Goal: Transaction & Acquisition: Purchase product/service

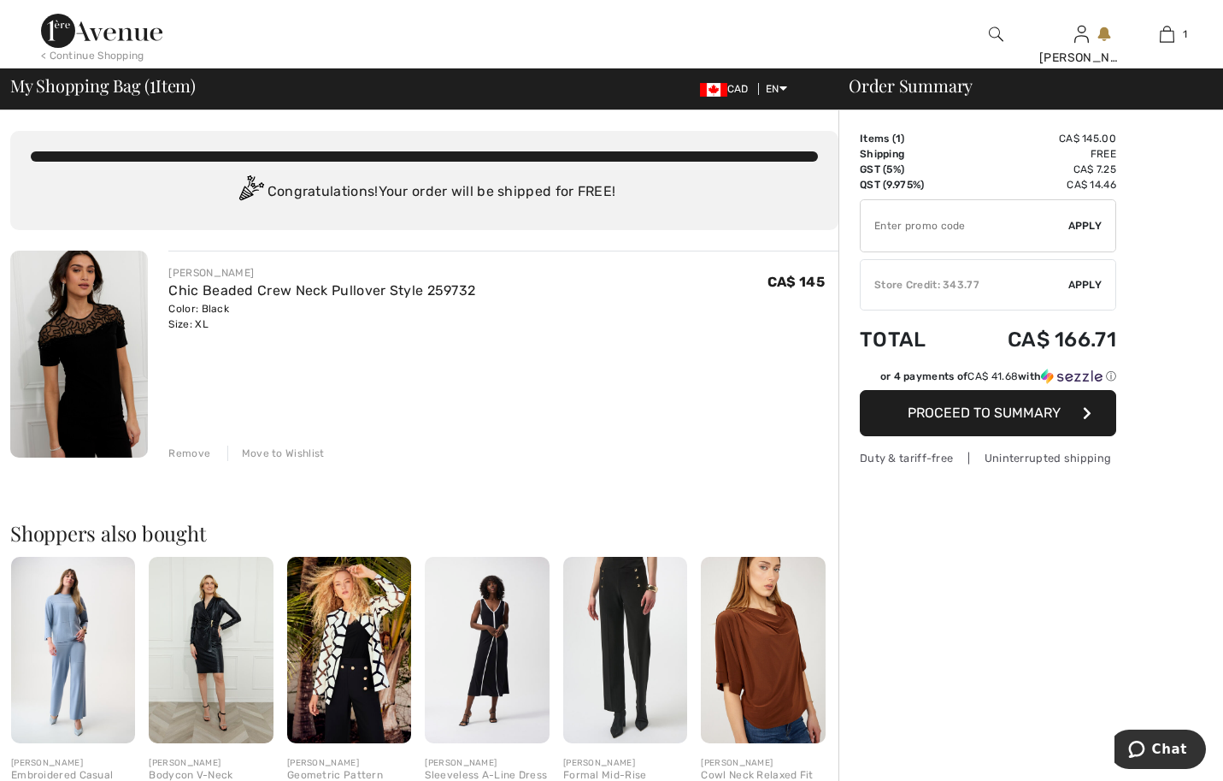
click at [1083, 292] on span "Apply" at bounding box center [1086, 284] width 34 height 15
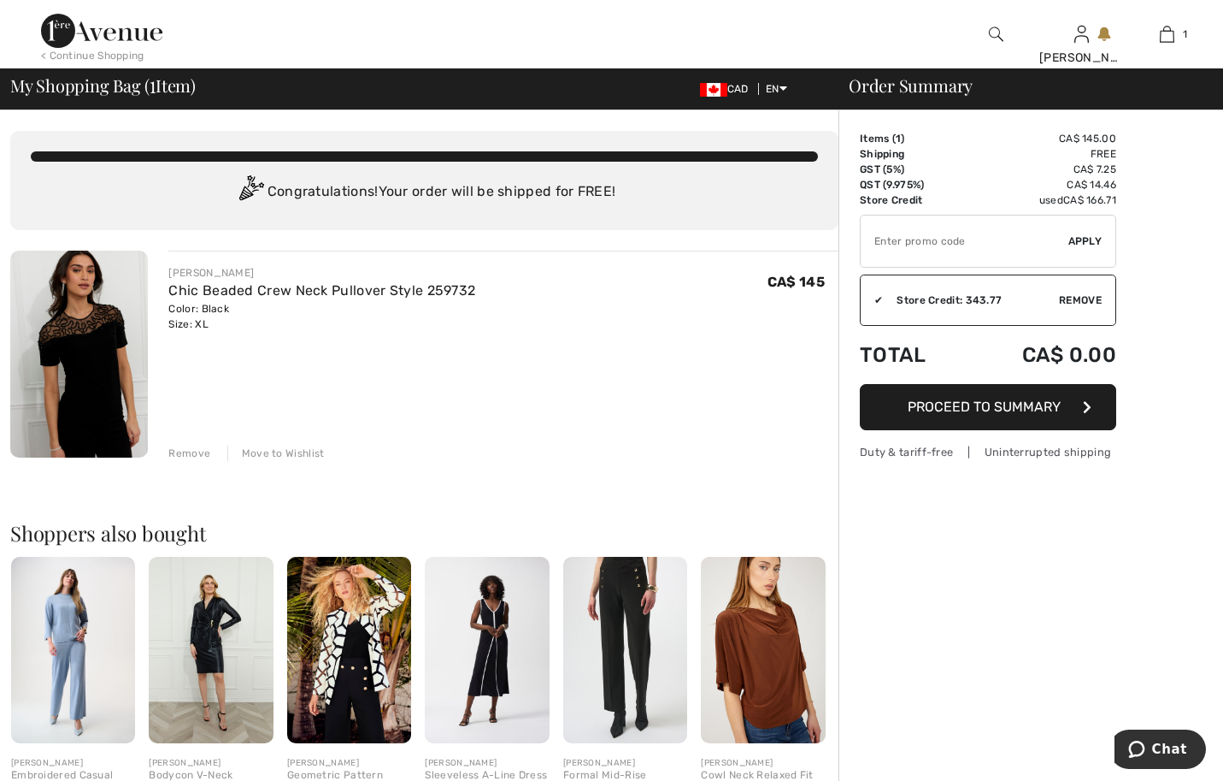
click at [1041, 415] on span "Proceed to Summary" at bounding box center [984, 406] width 153 height 16
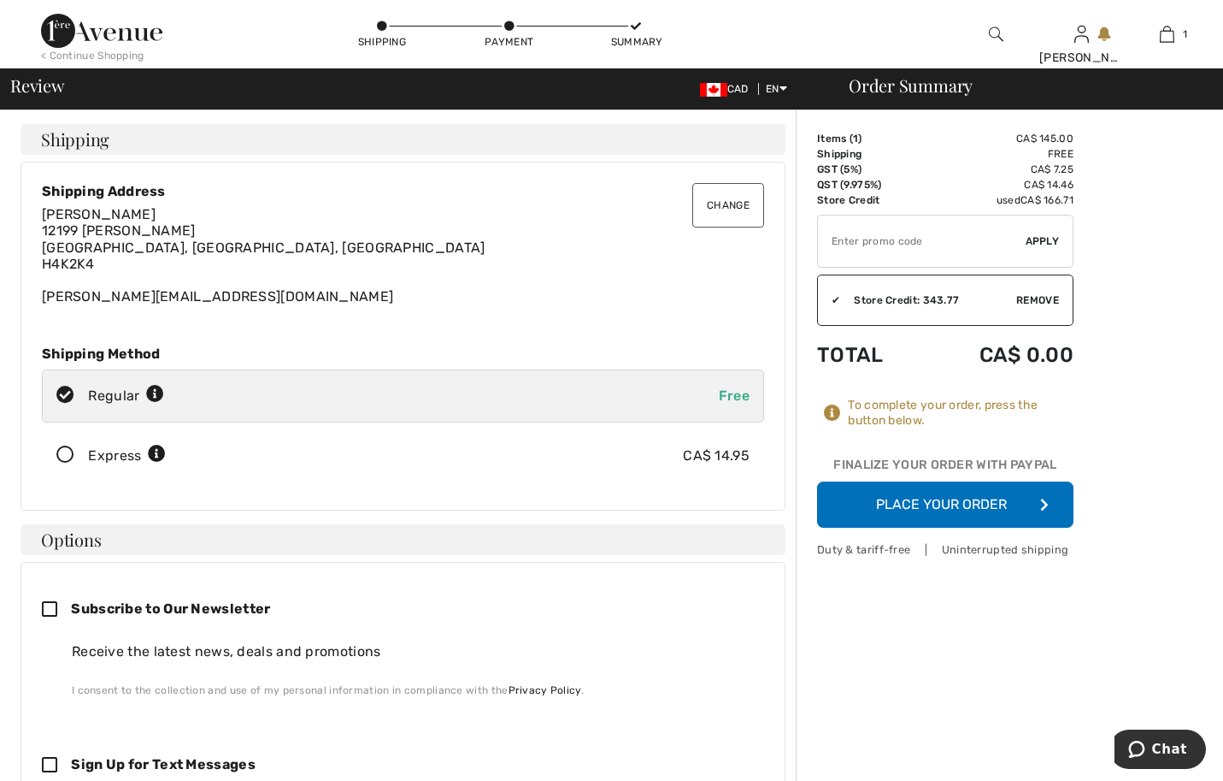
click at [996, 527] on button "Place Your Order" at bounding box center [945, 504] width 256 height 46
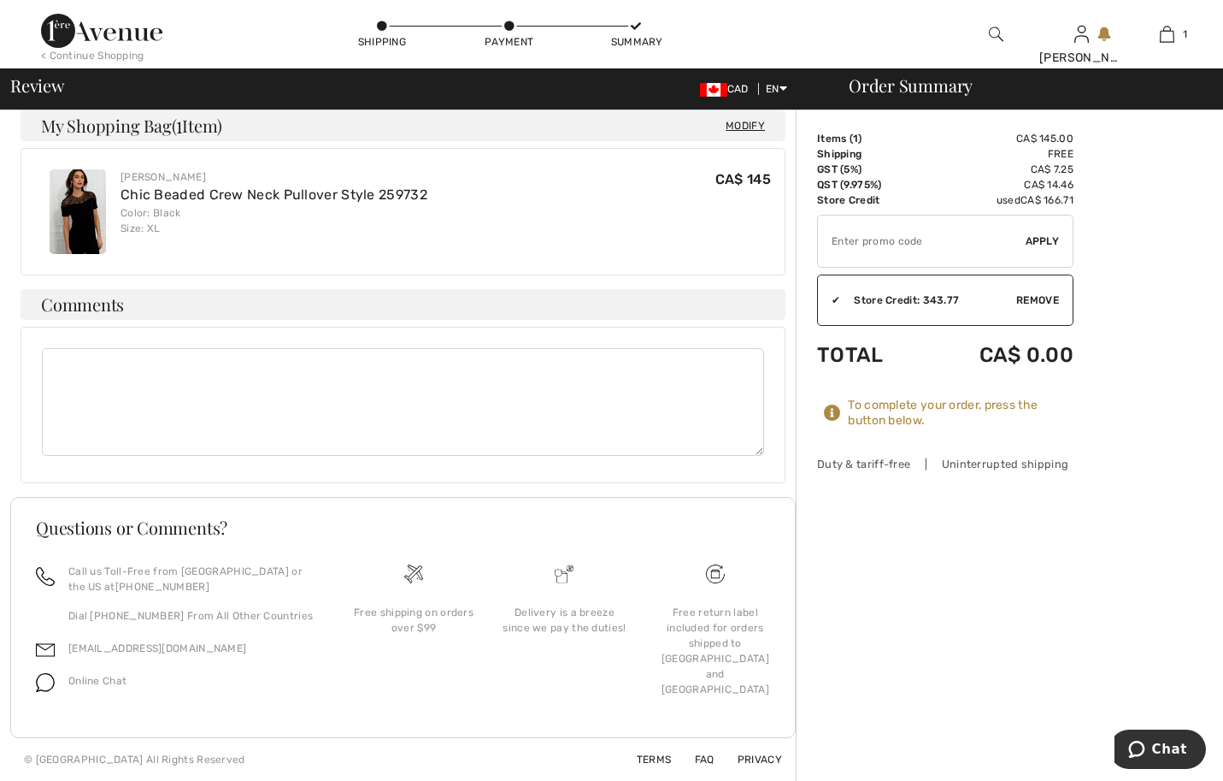
scroll to position [1003, 0]
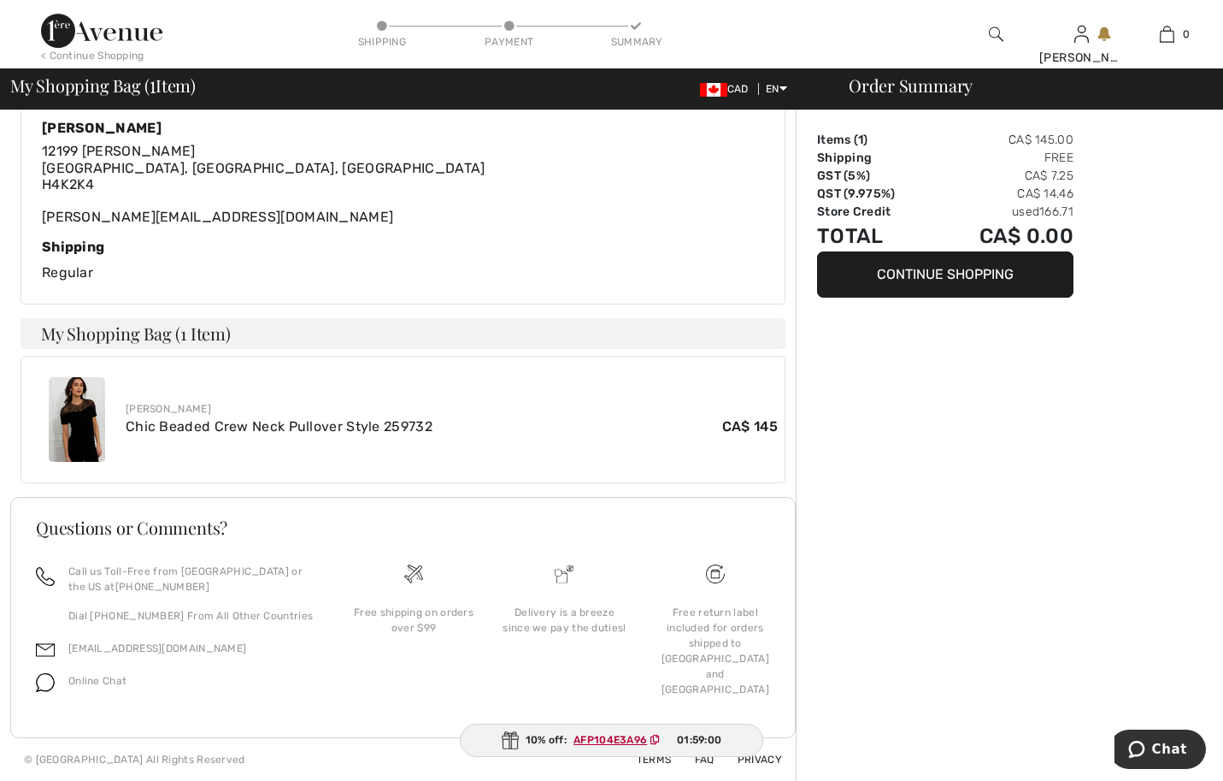
scroll to position [489, 0]
type input "[PERSON_NAME]"
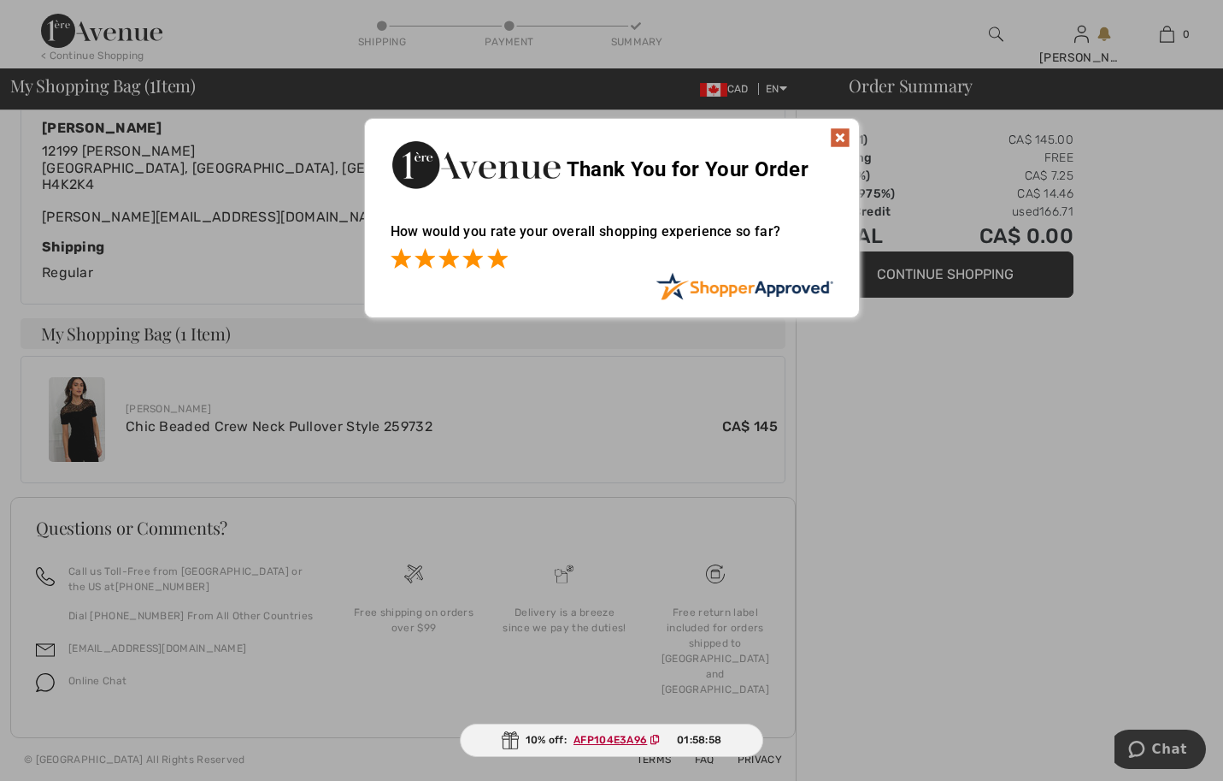
click at [494, 248] on span at bounding box center [497, 258] width 21 height 21
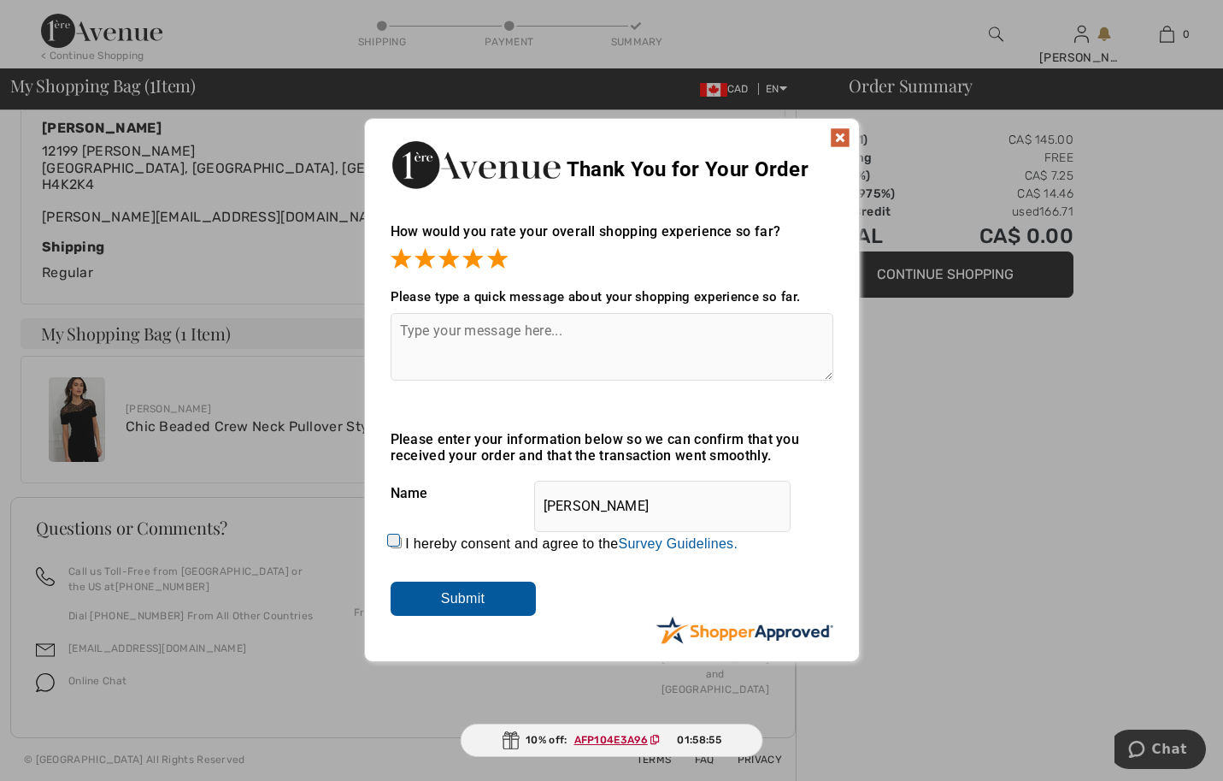
click at [841, 127] on img at bounding box center [840, 137] width 21 height 21
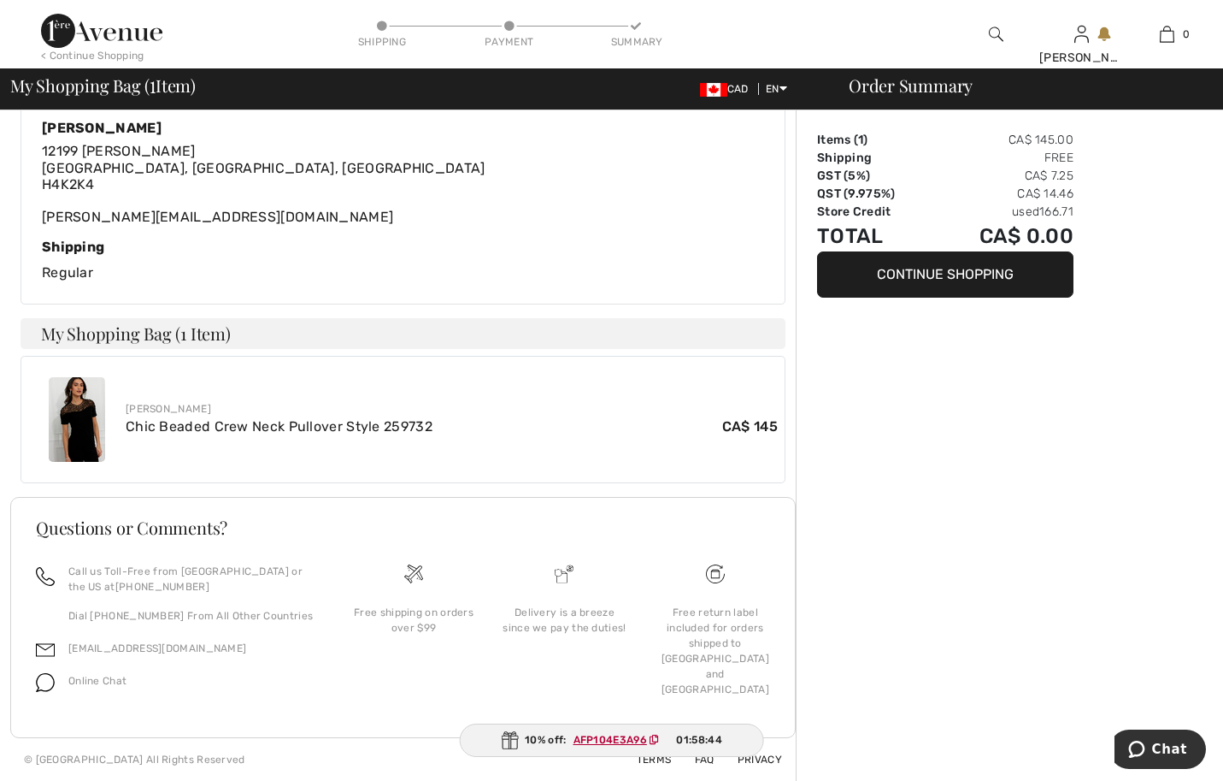
scroll to position [147, 0]
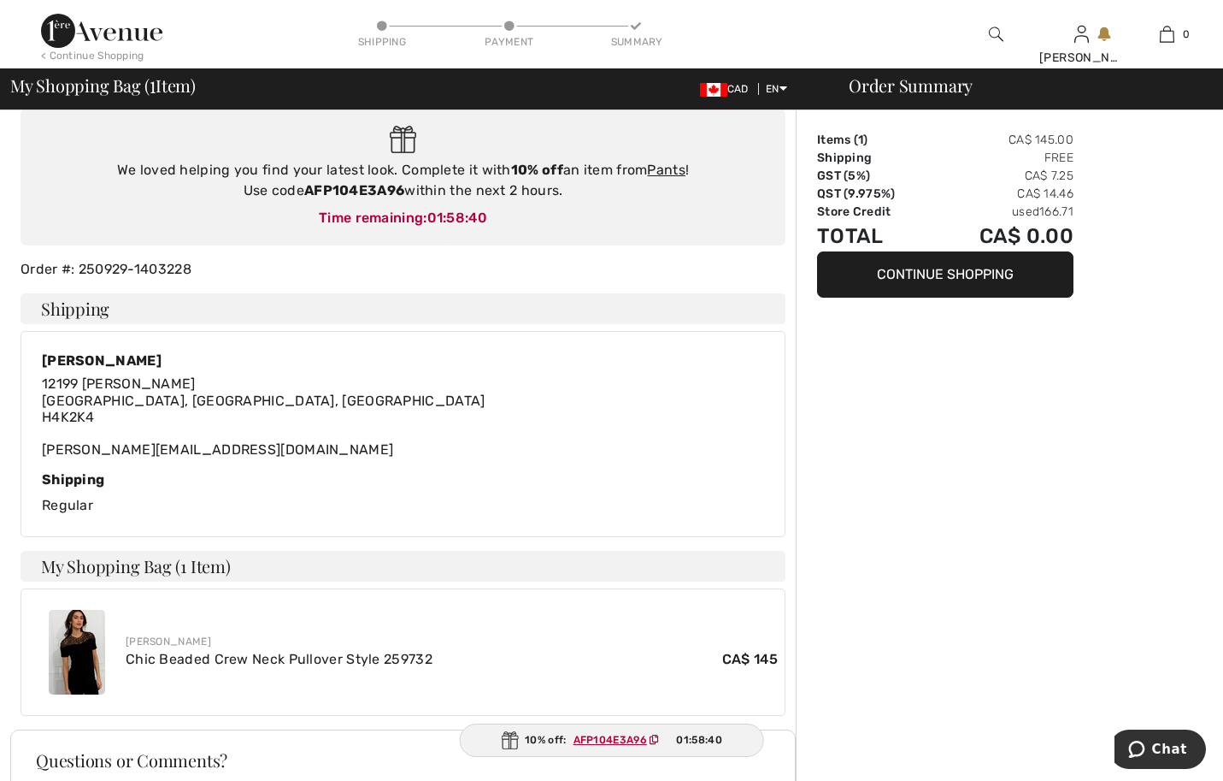
click at [122, 35] on img at bounding box center [101, 31] width 121 height 34
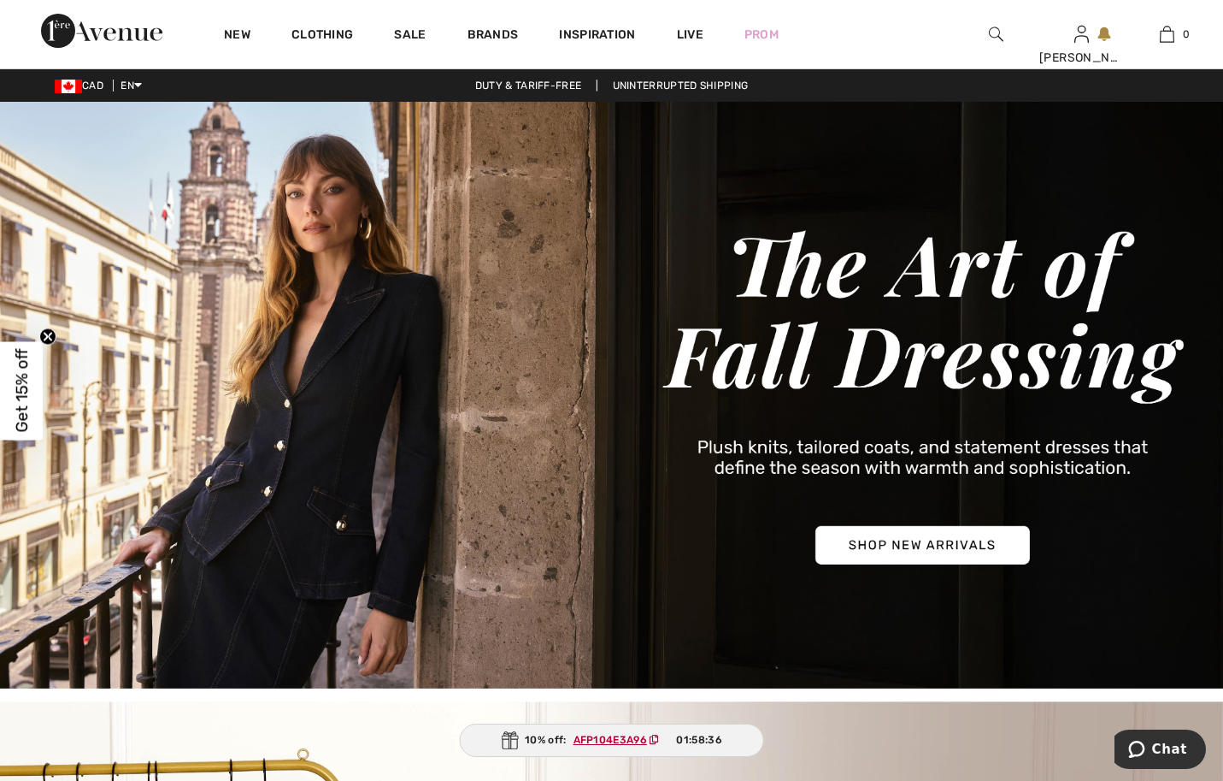
drag, startPoint x: 0, startPoint y: 0, endPoint x: 289, endPoint y: 46, distance: 292.6
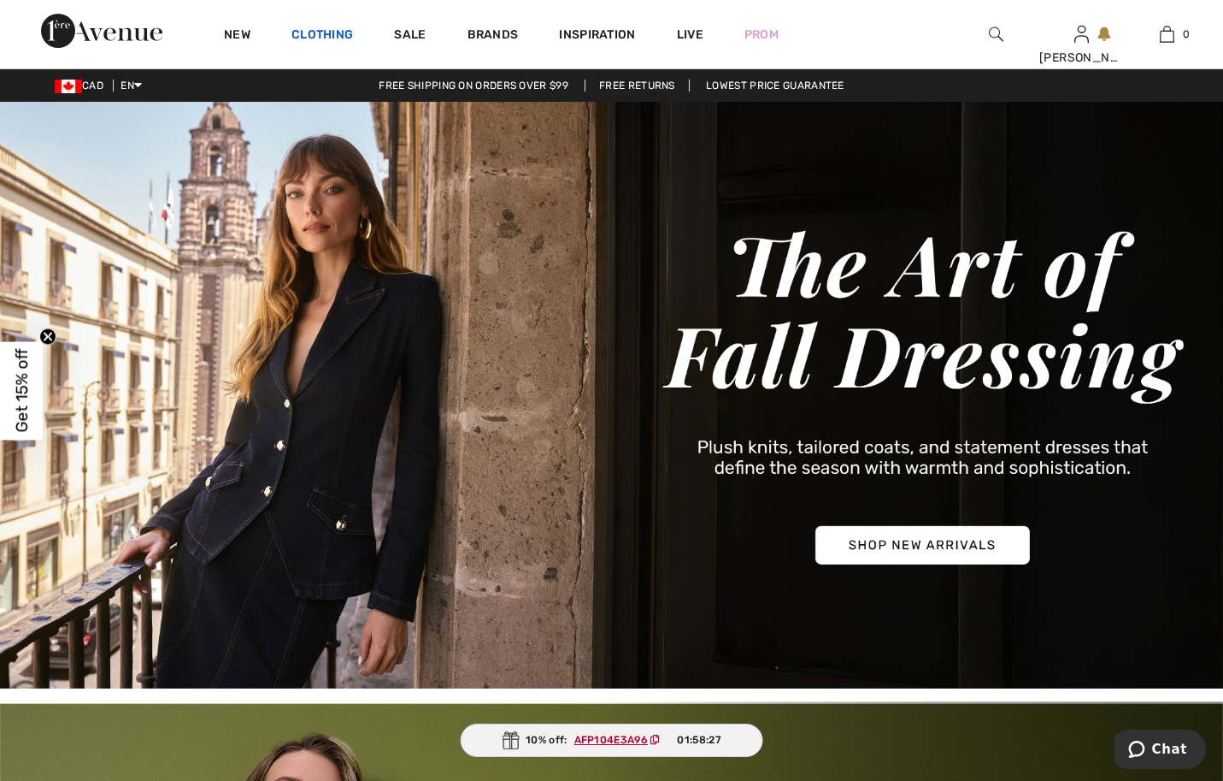
drag, startPoint x: 289, startPoint y: 46, endPoint x: 352, endPoint y: 32, distance: 64.7
click at [352, 32] on link "Clothing" at bounding box center [323, 36] width 62 height 18
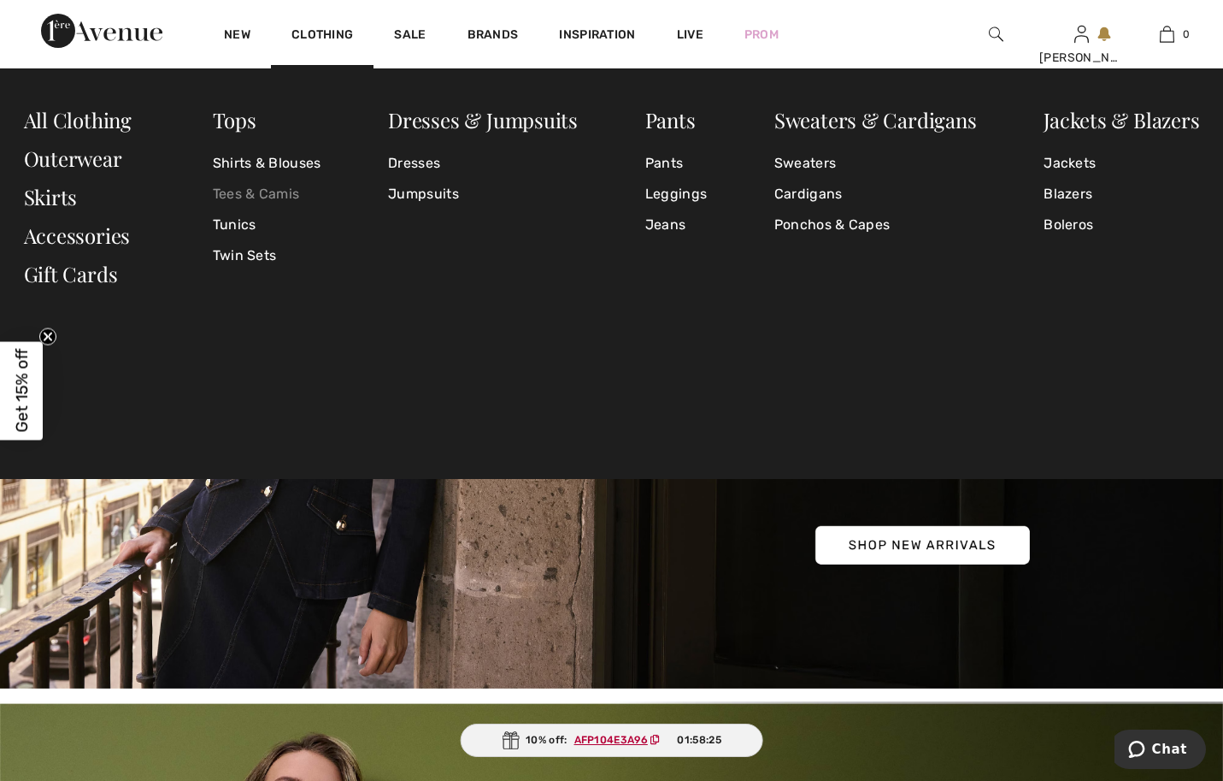
click at [282, 191] on link "Tees & Camis" at bounding box center [267, 194] width 109 height 31
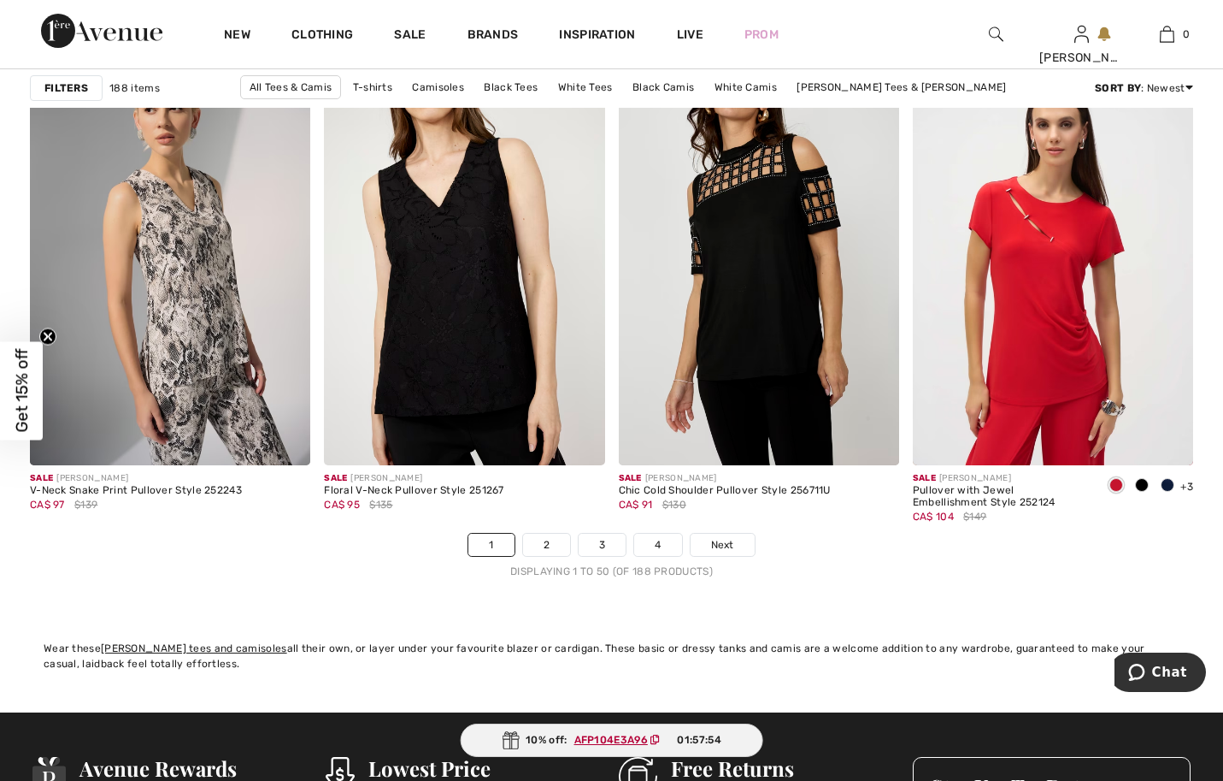
scroll to position [7609, 0]
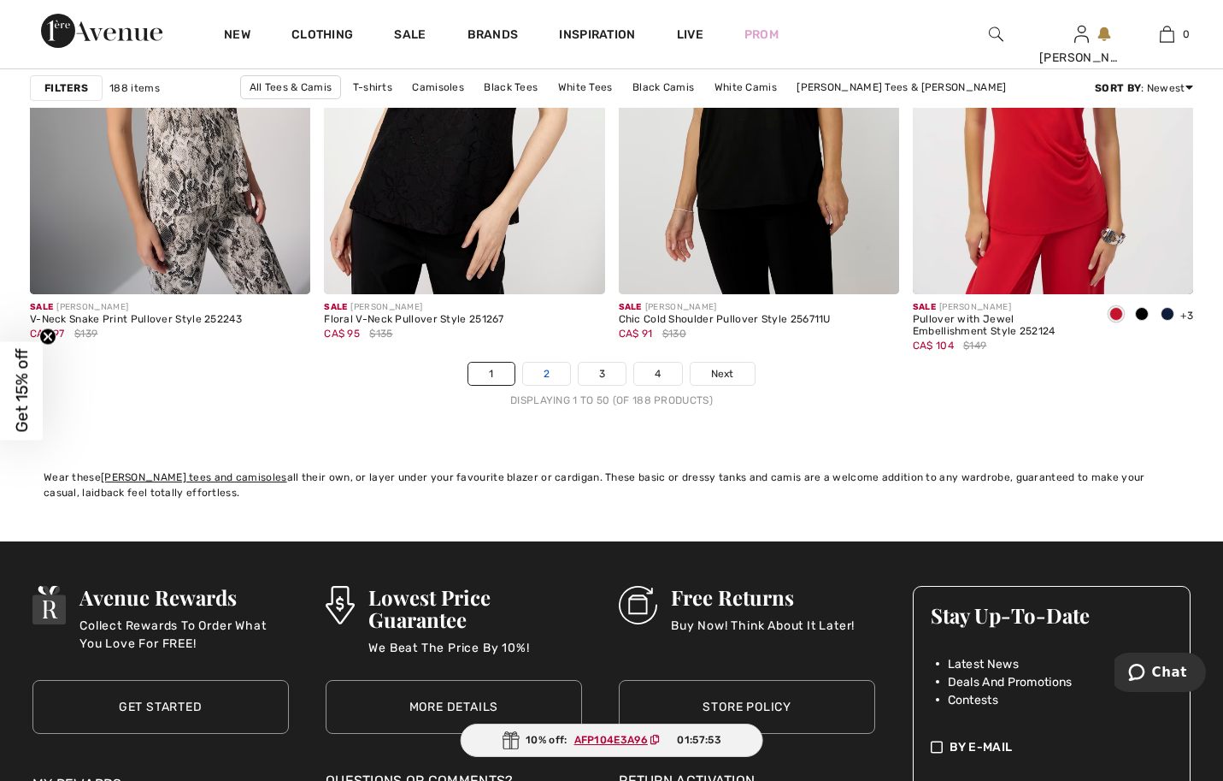
click at [533, 385] on link "2" at bounding box center [546, 373] width 47 height 22
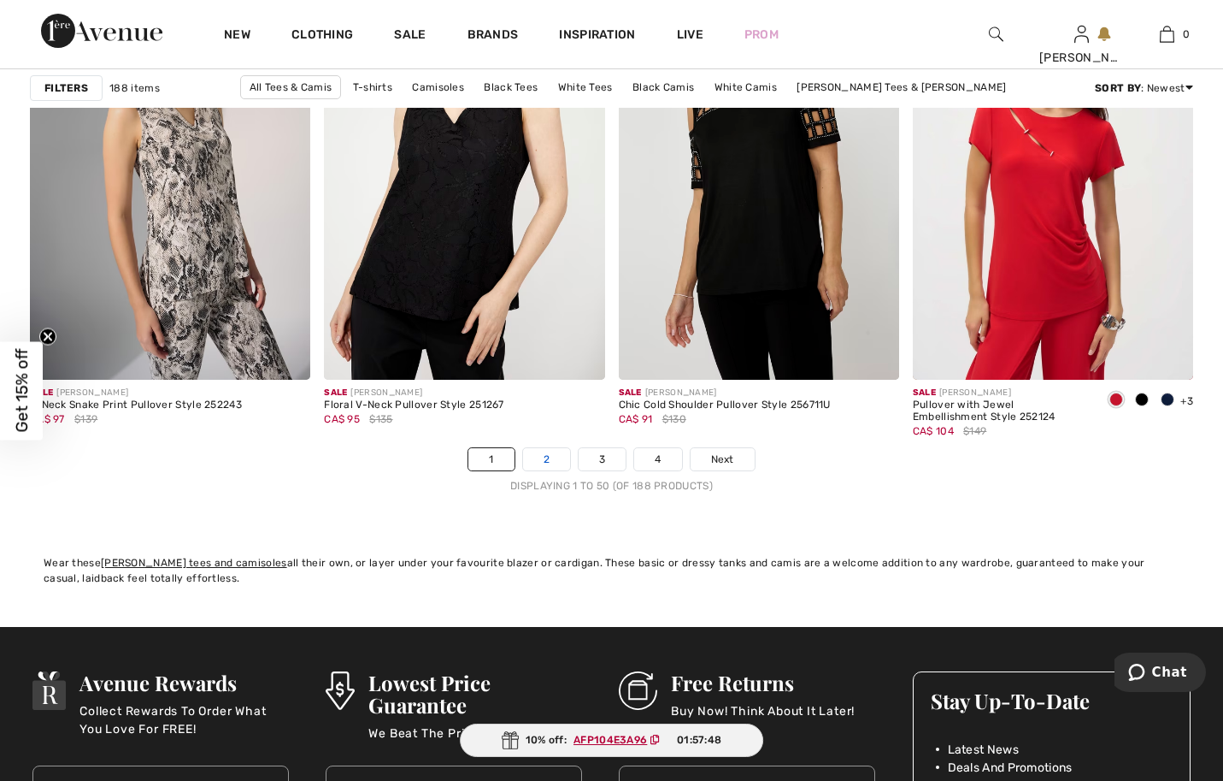
scroll to position [7438, 0]
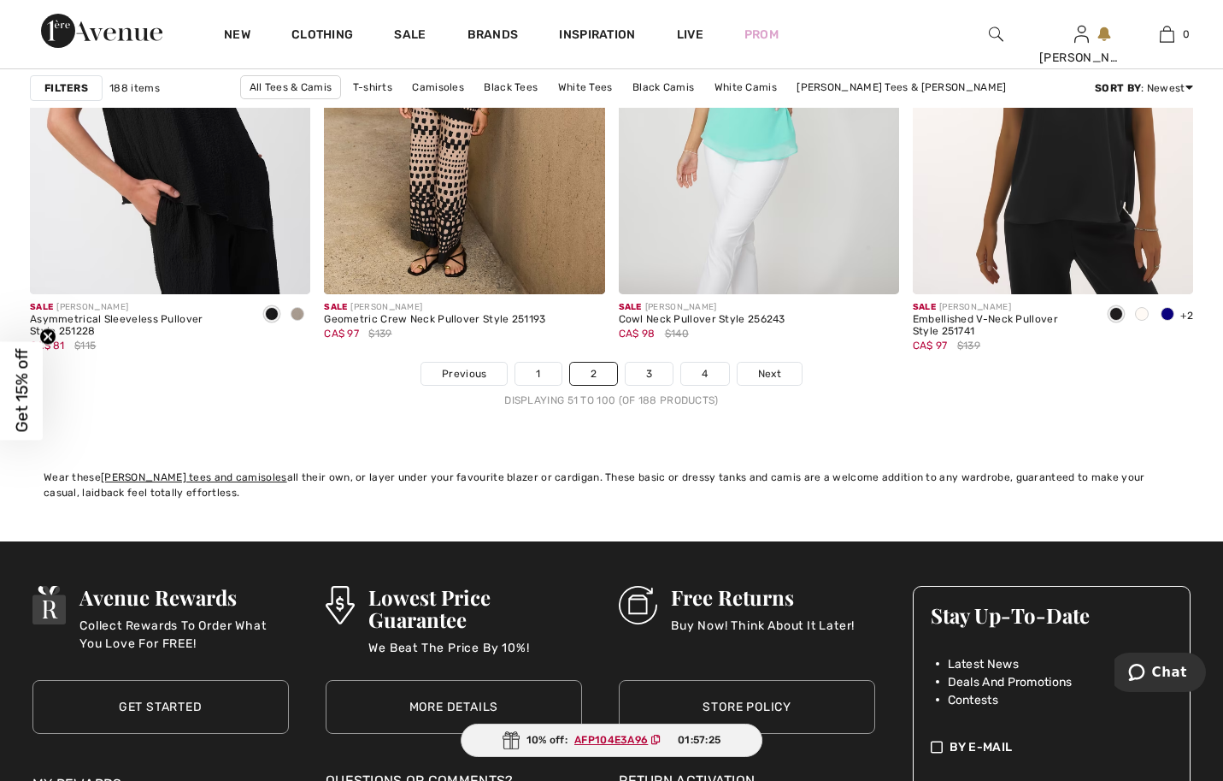
scroll to position [7694, 0]
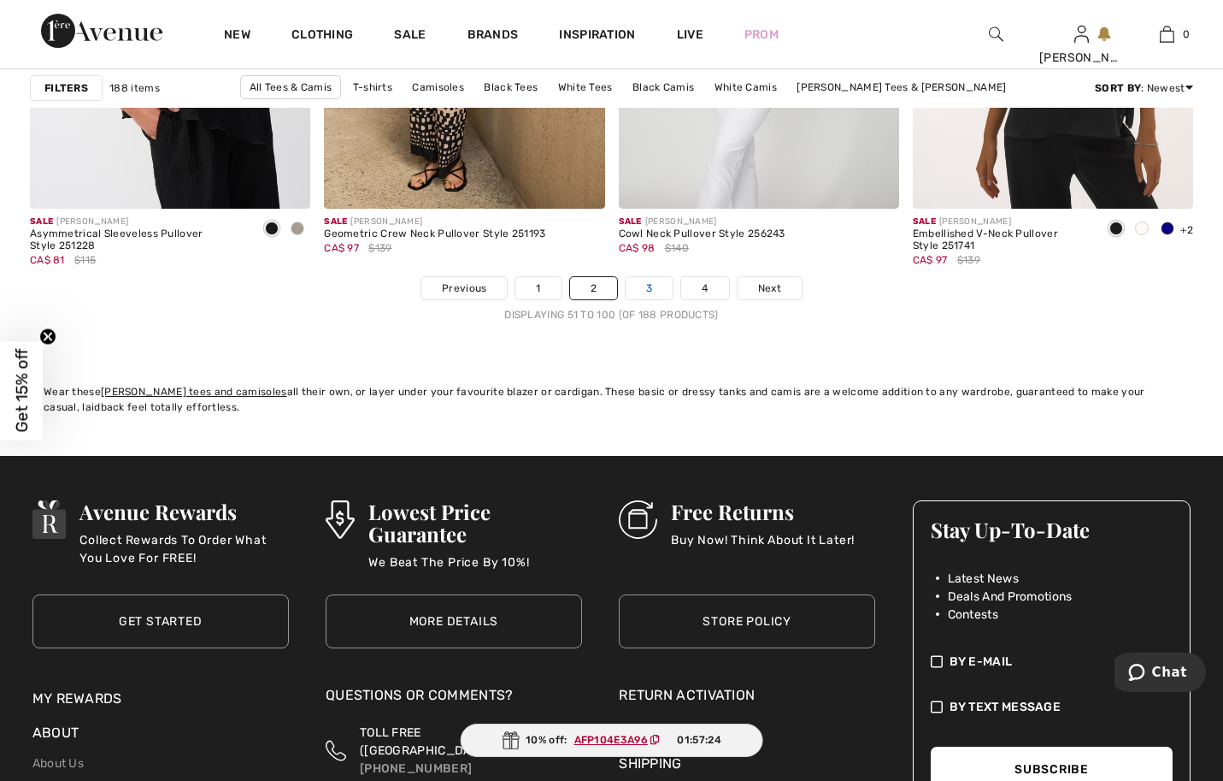
click at [673, 299] on link "3" at bounding box center [649, 288] width 47 height 22
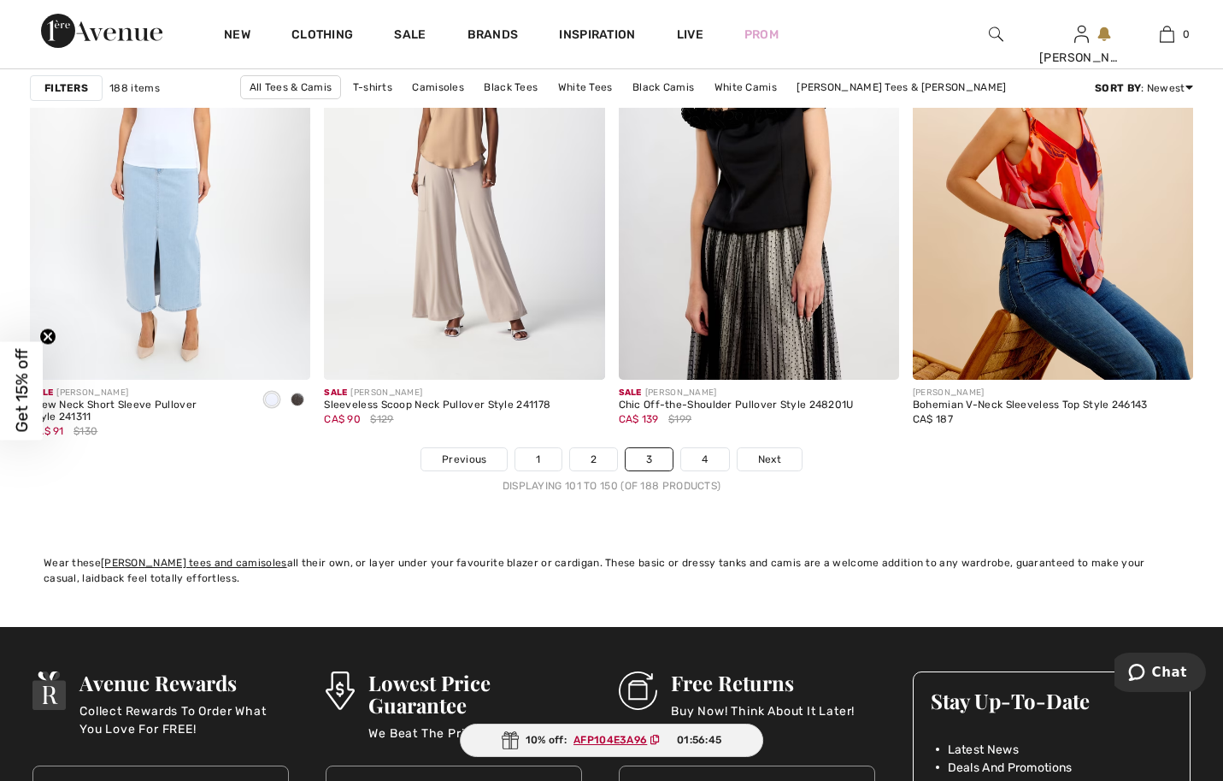
scroll to position [7694, 0]
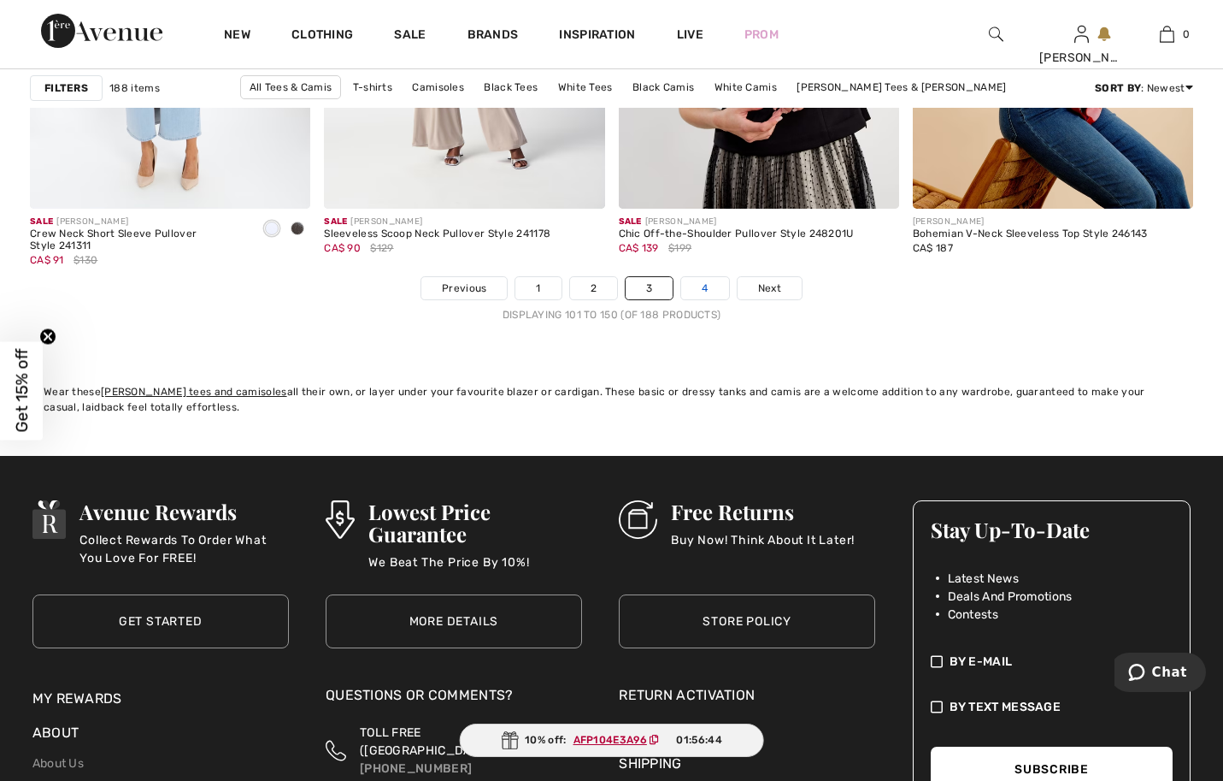
click at [710, 299] on link "4" at bounding box center [704, 288] width 47 height 22
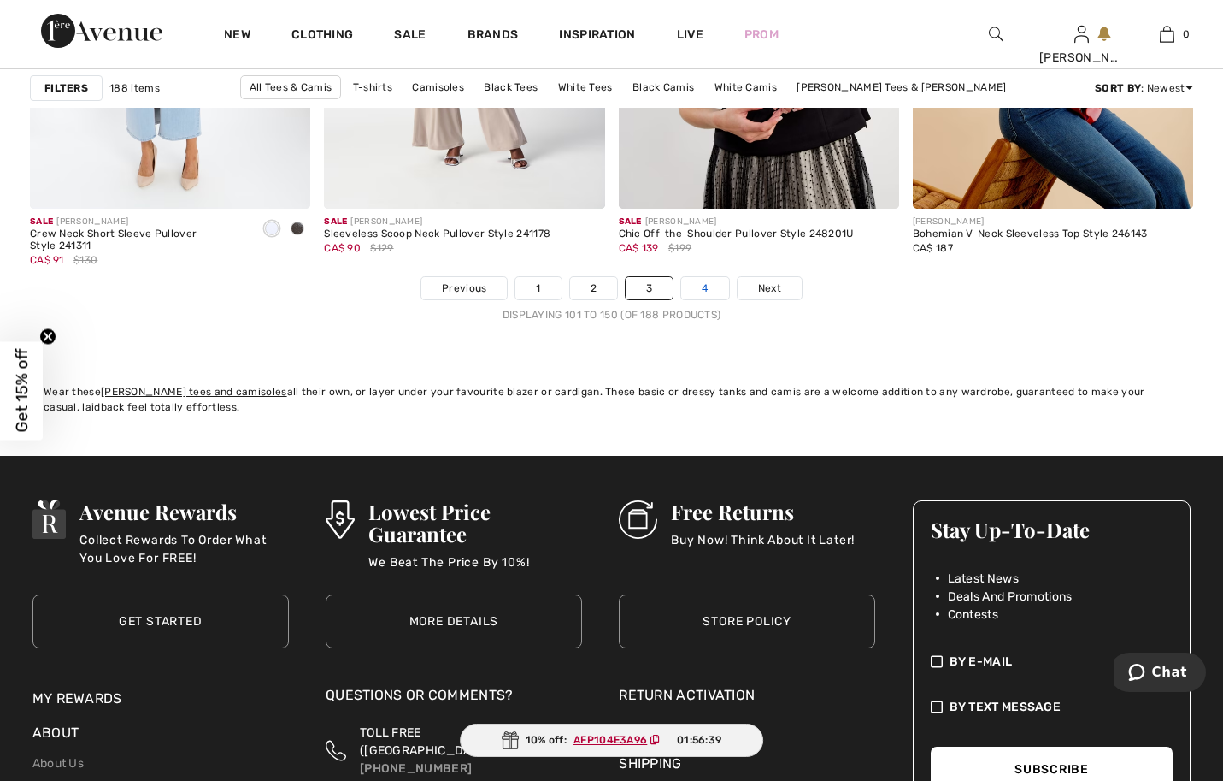
click at [712, 299] on link "4" at bounding box center [704, 288] width 47 height 22
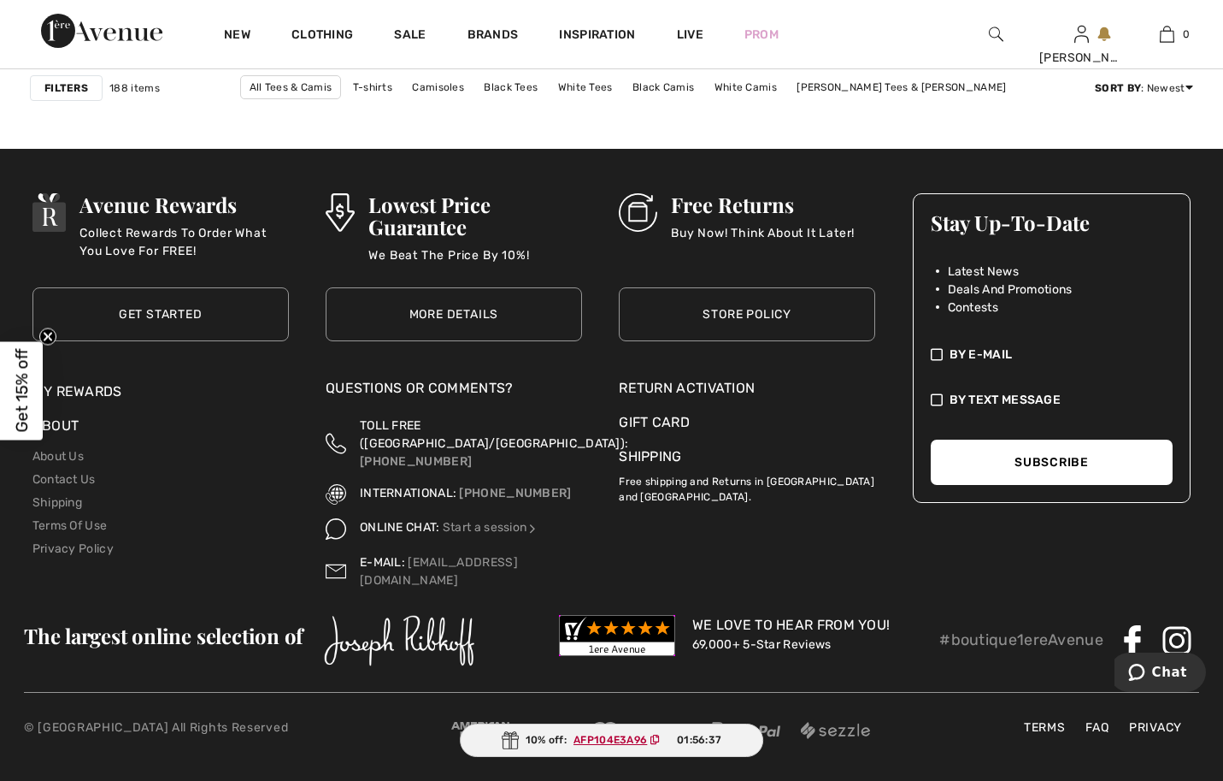
scroll to position [7757, 0]
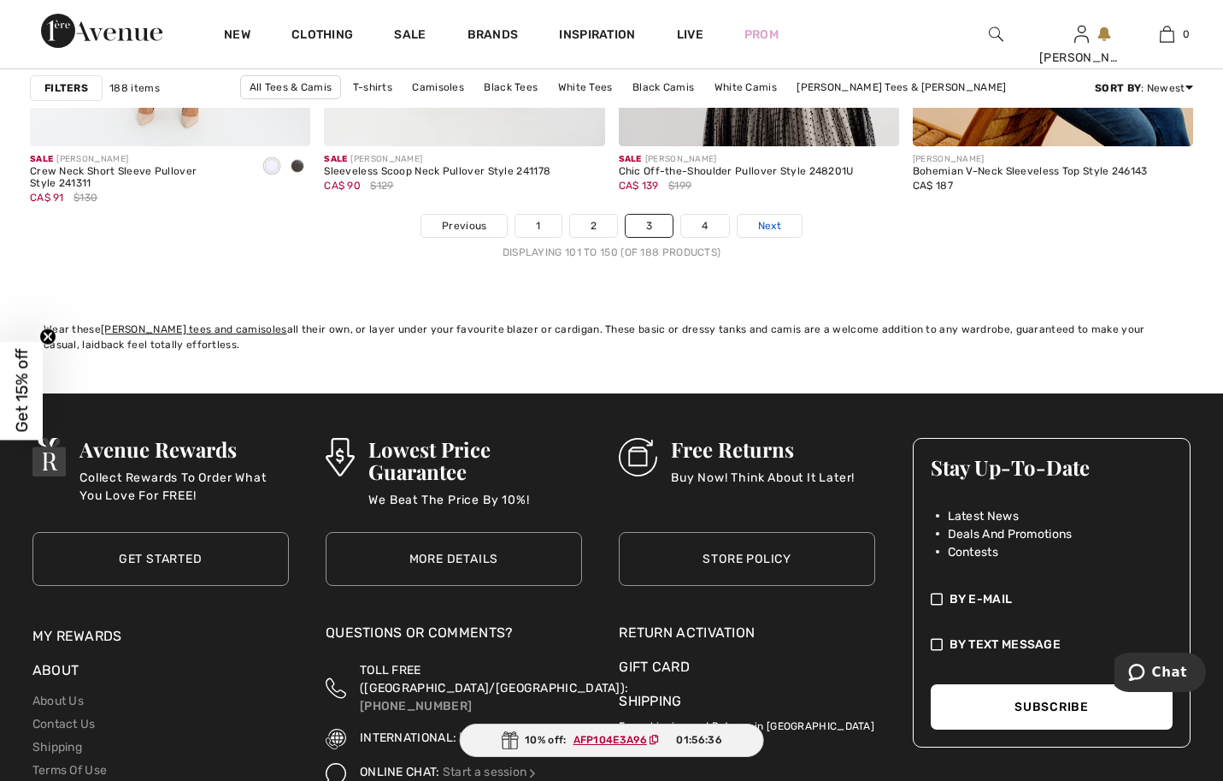
click at [781, 233] on span "Next" at bounding box center [769, 225] width 23 height 15
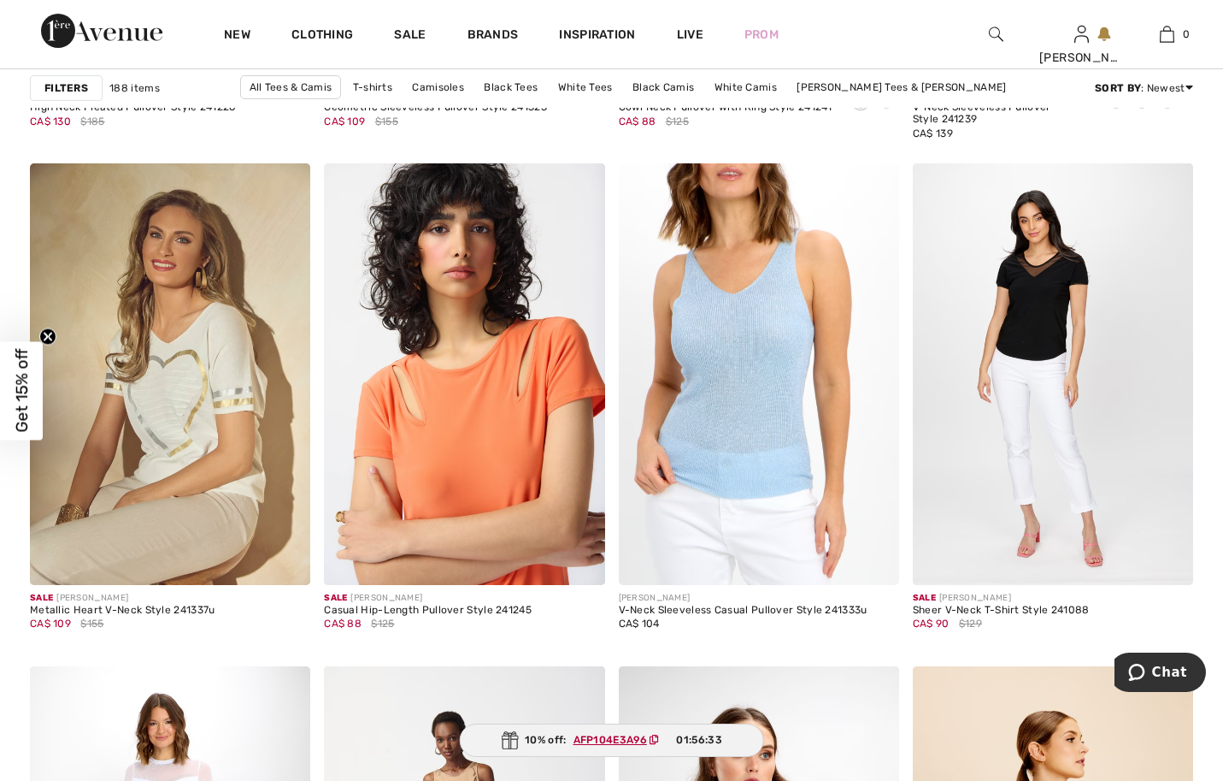
scroll to position [6731, 0]
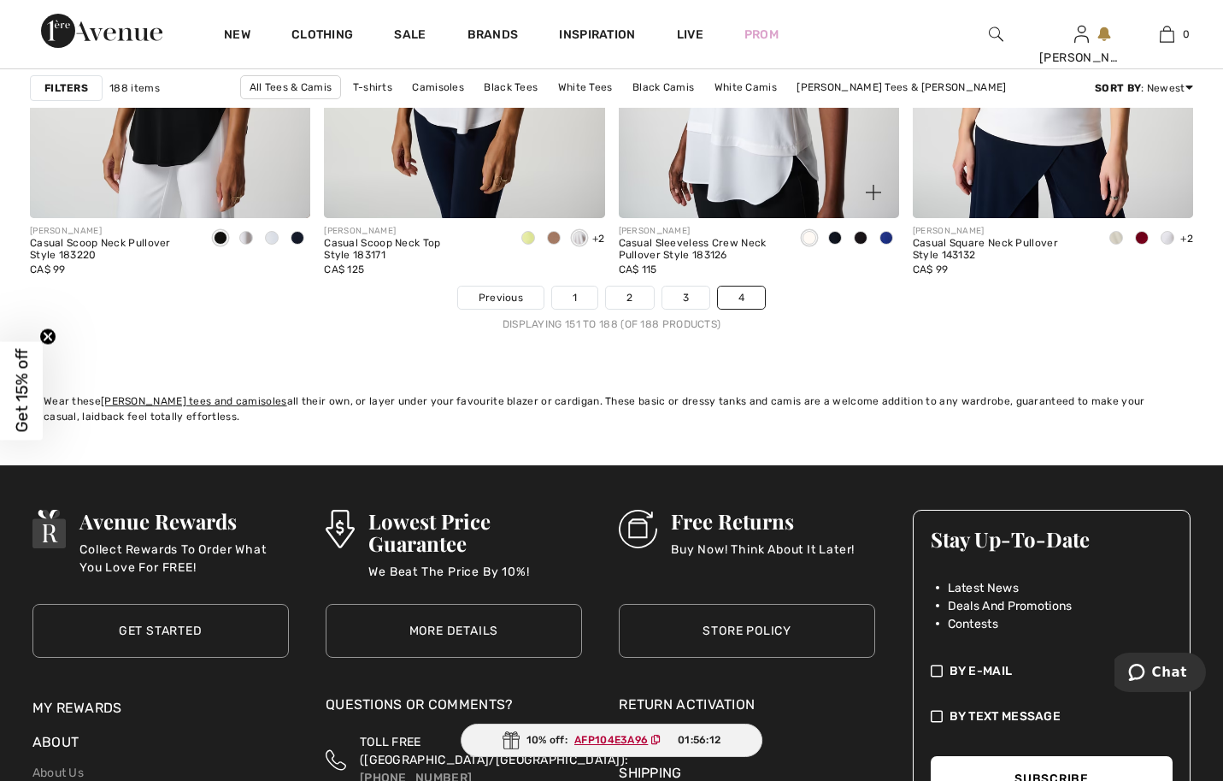
scroll to position [5471, 0]
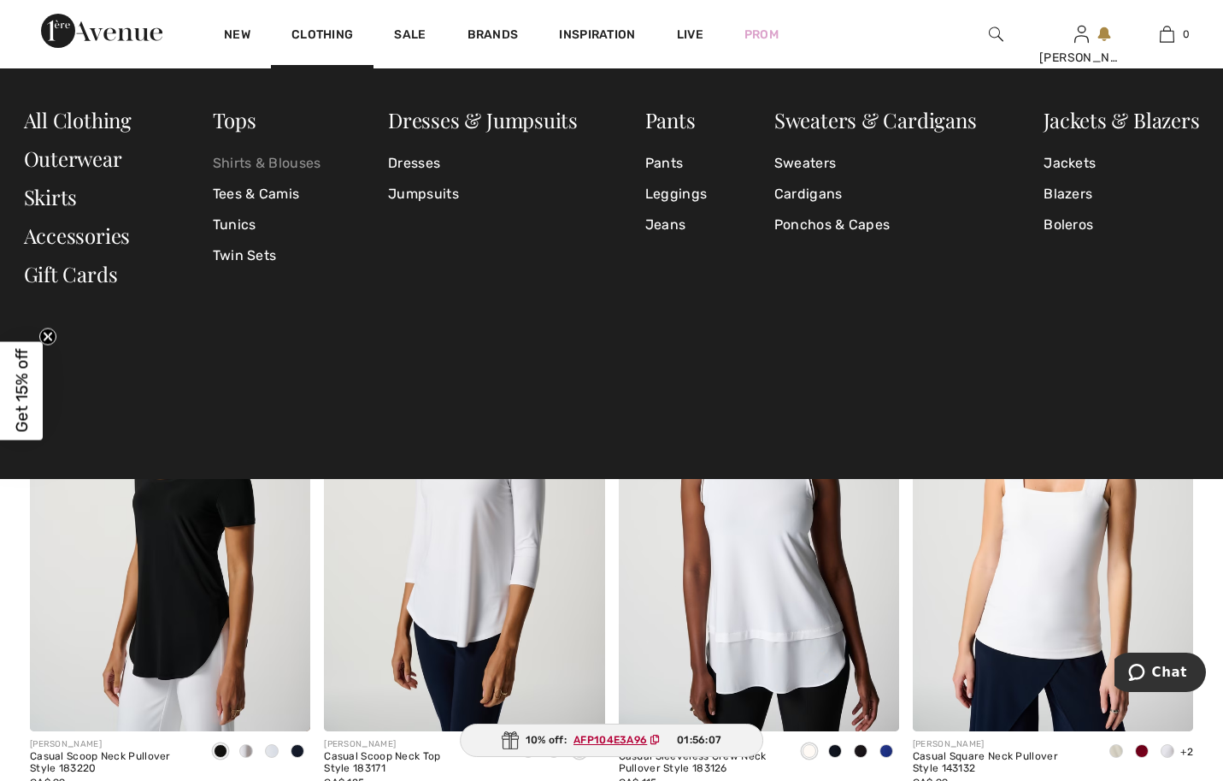
click at [309, 162] on link "Shirts & Blouses" at bounding box center [267, 163] width 109 height 31
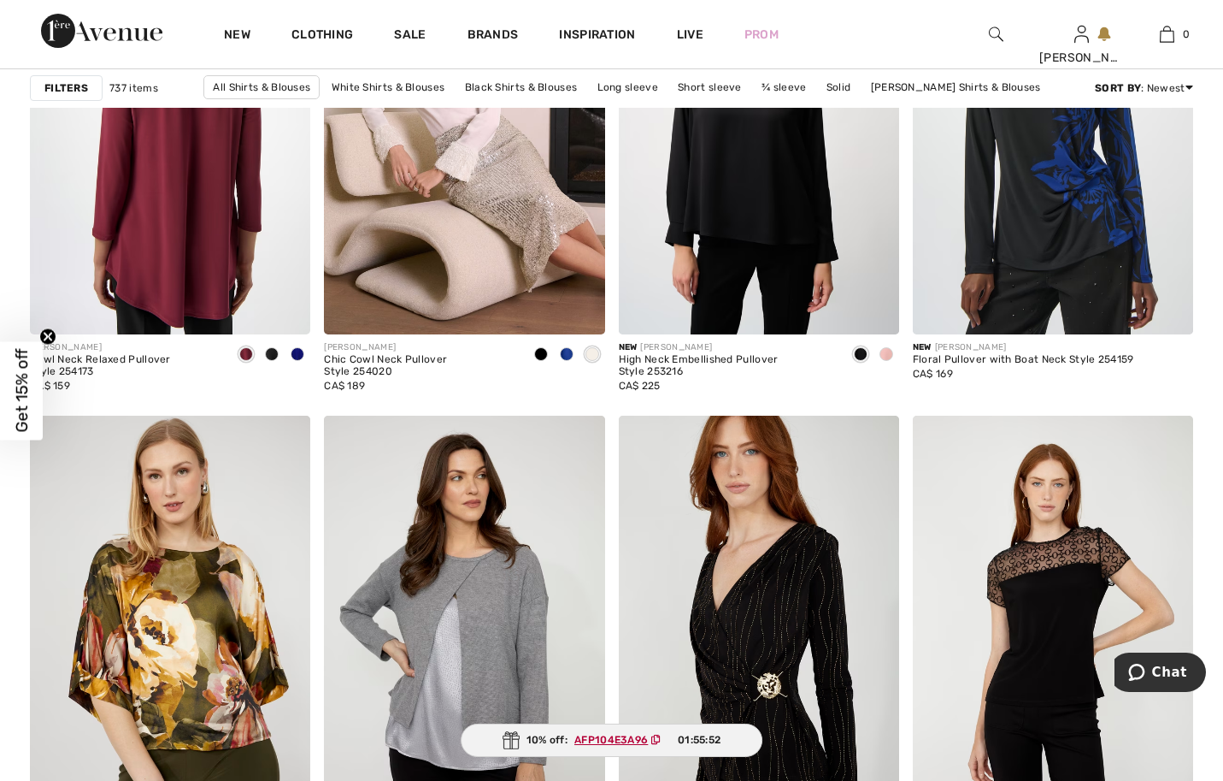
scroll to position [3420, 0]
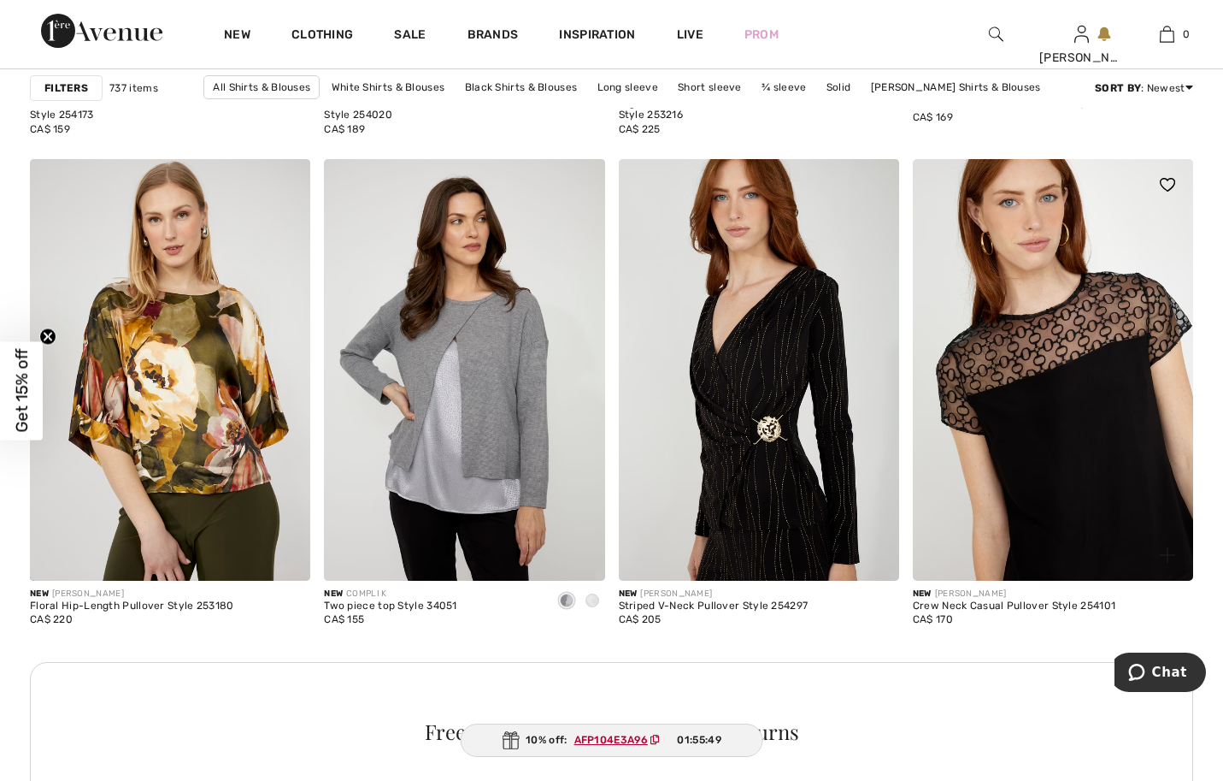
click at [1048, 315] on img at bounding box center [1053, 369] width 280 height 421
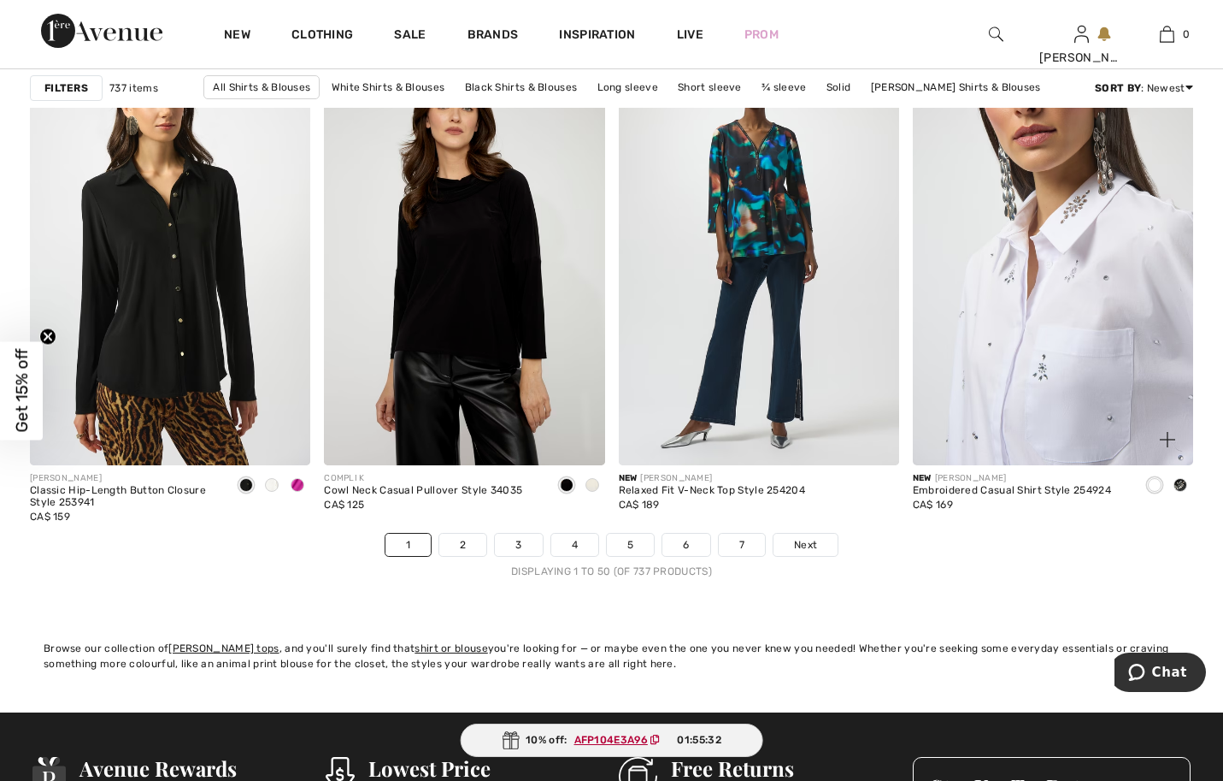
scroll to position [7780, 0]
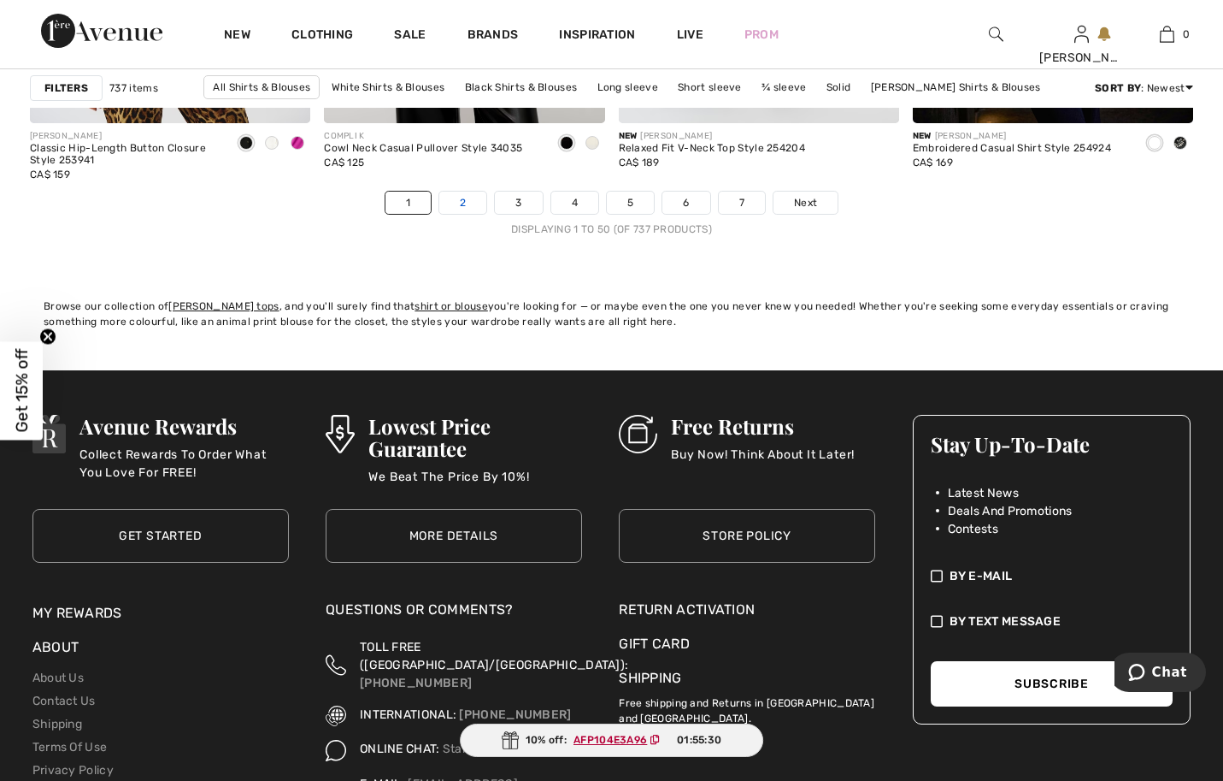
click at [439, 214] on link "2" at bounding box center [462, 202] width 47 height 22
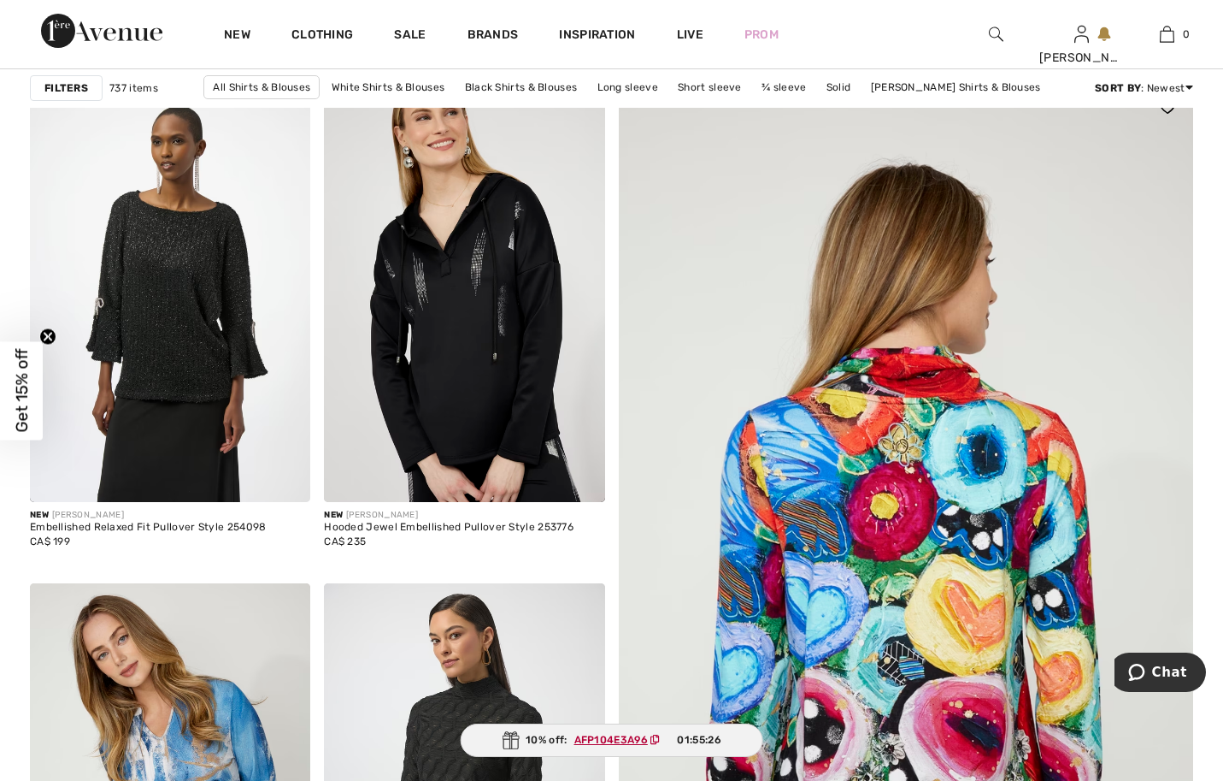
scroll to position [85, 0]
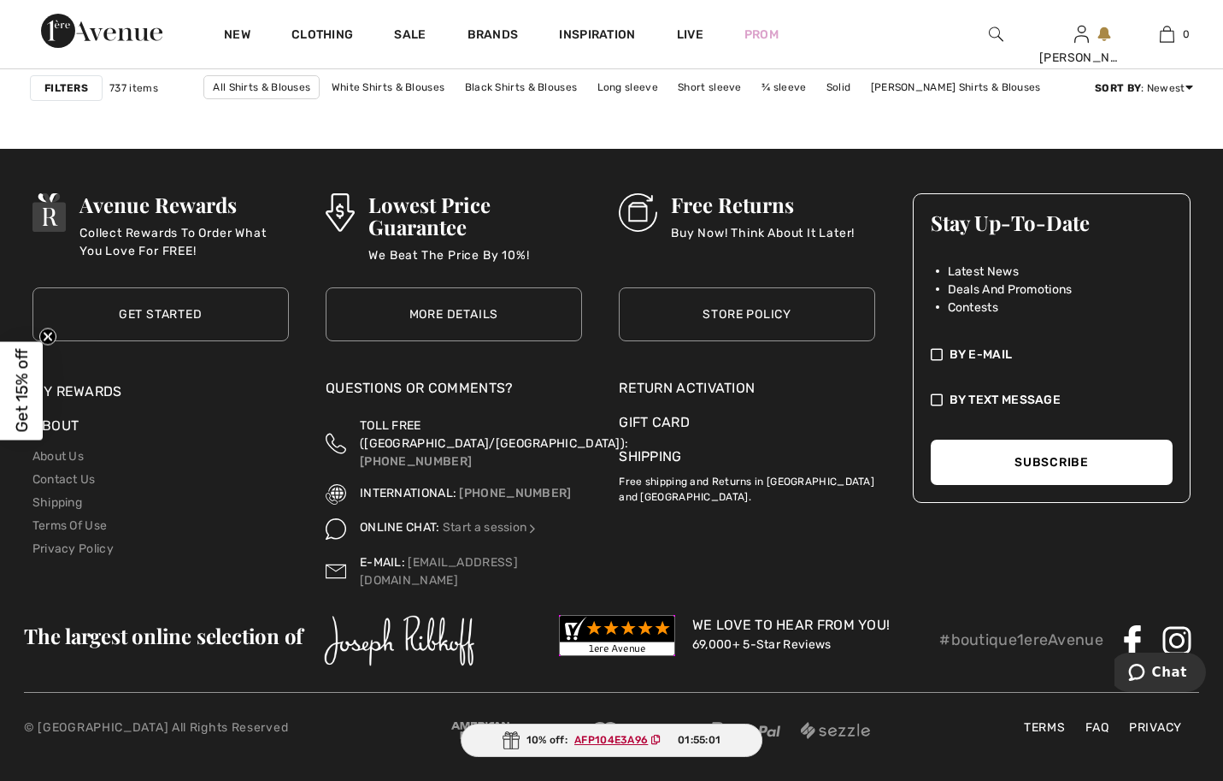
scroll to position [7757, 0]
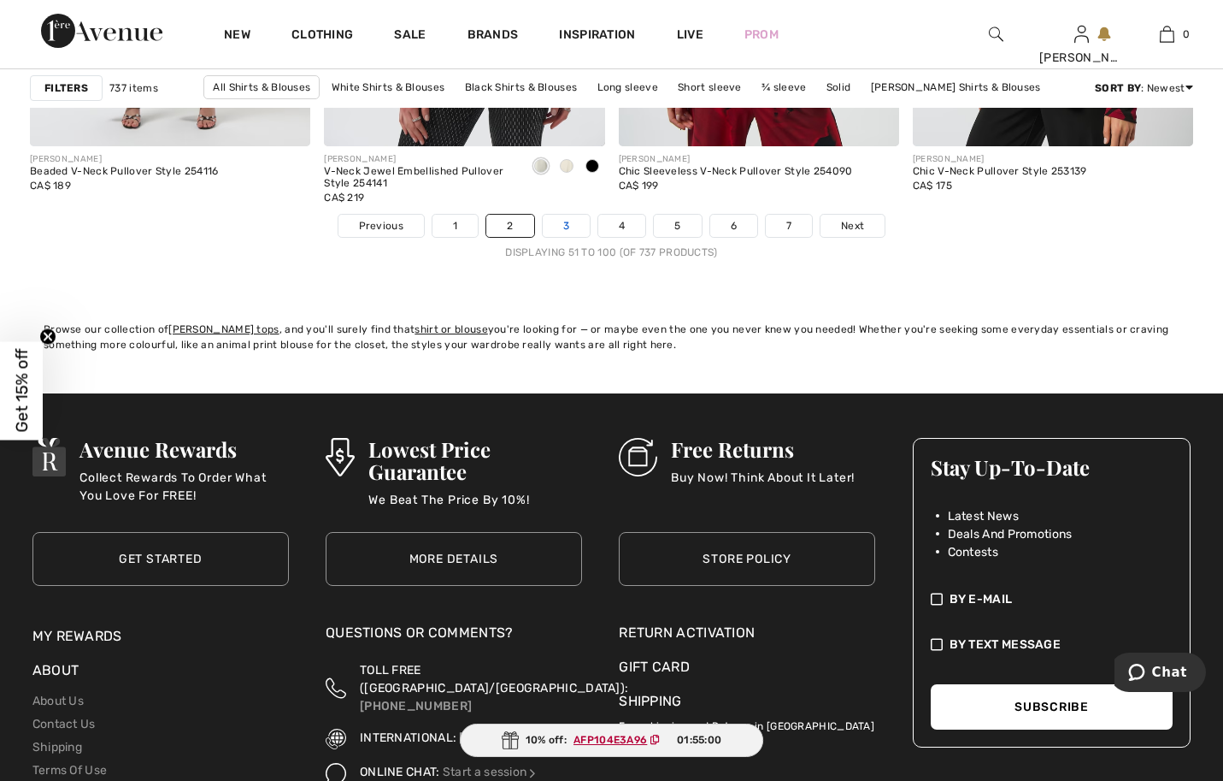
click at [560, 237] on link "3" at bounding box center [566, 226] width 47 height 22
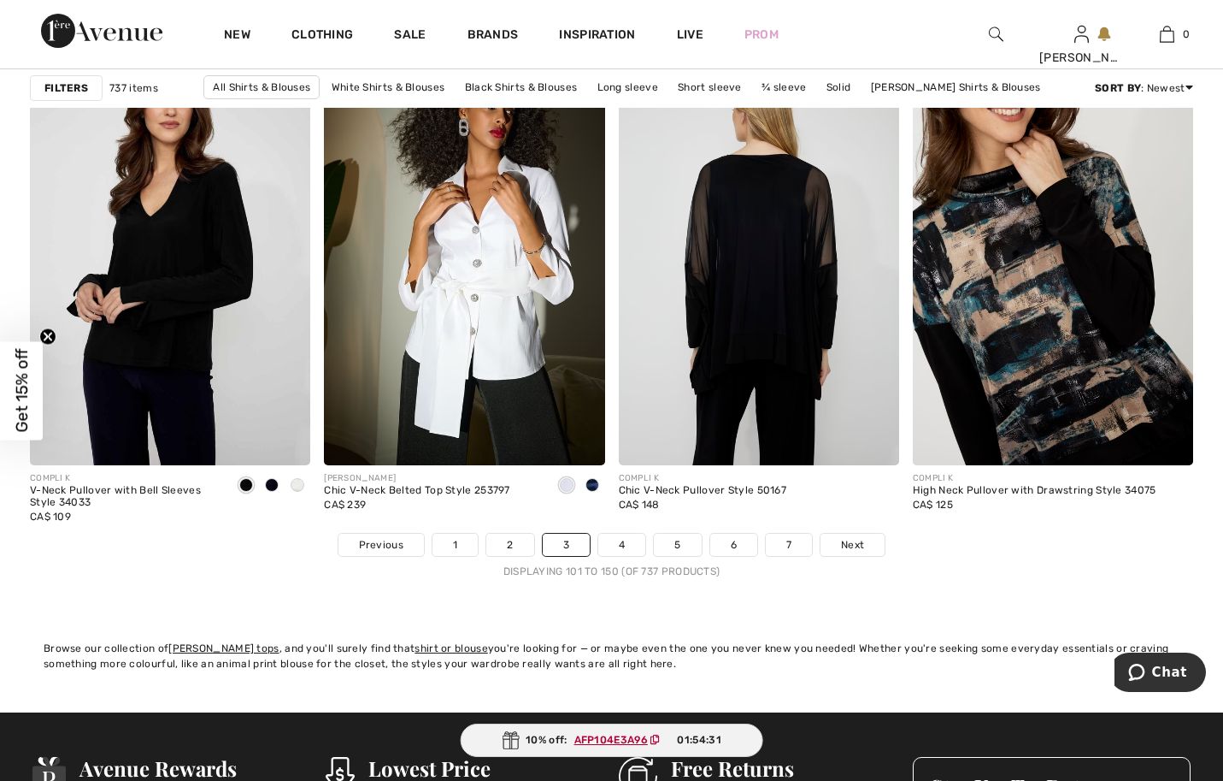
scroll to position [7523, 0]
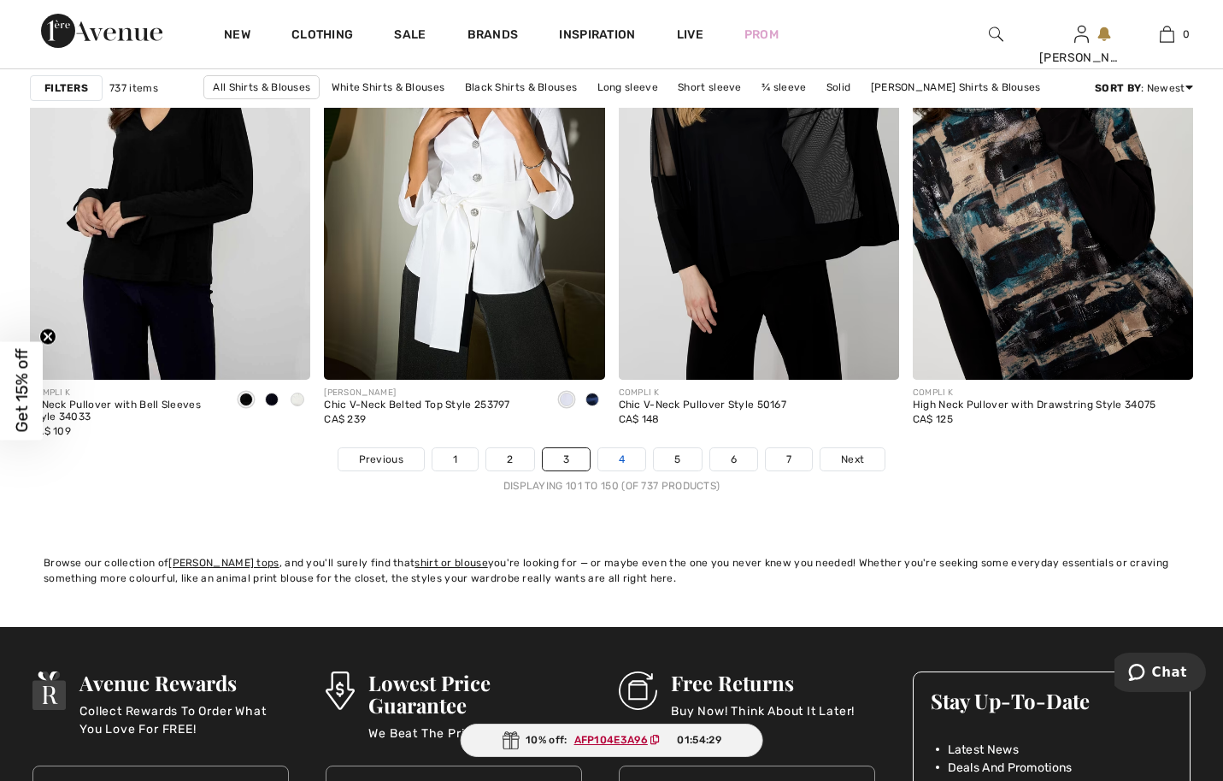
click at [645, 470] on link "4" at bounding box center [621, 459] width 47 height 22
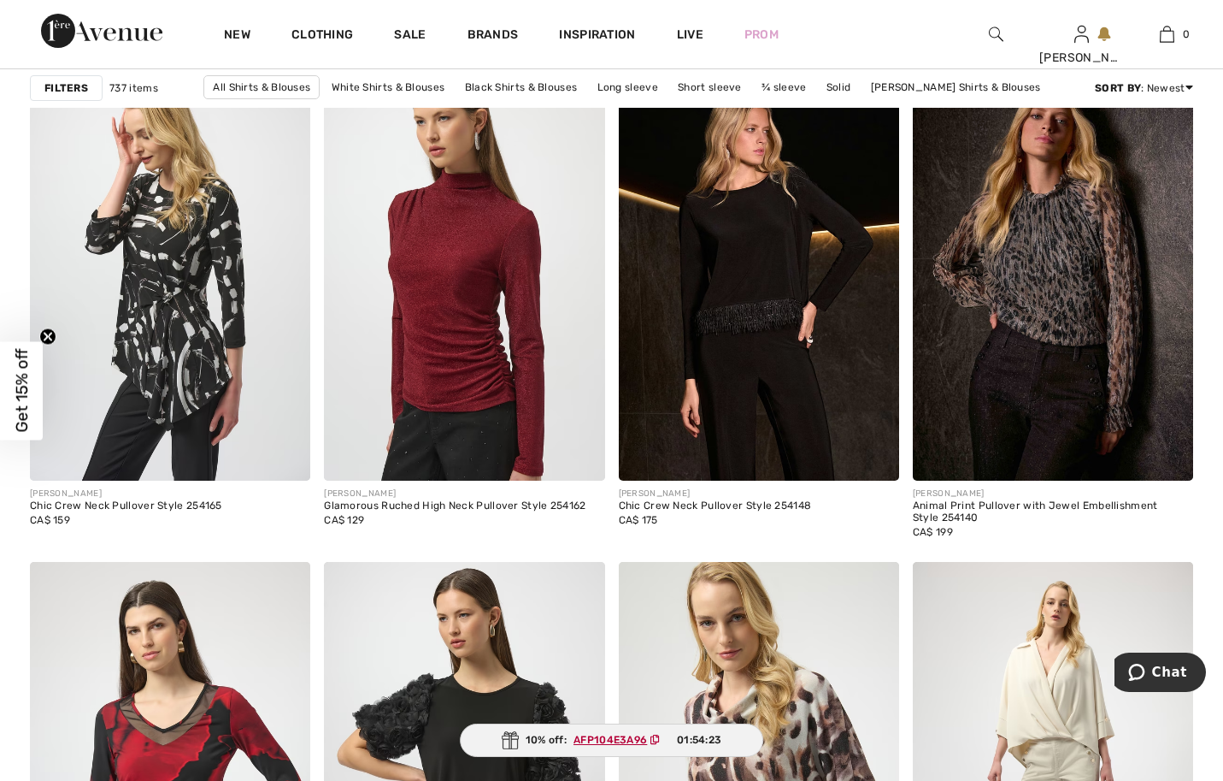
scroll to position [1453, 0]
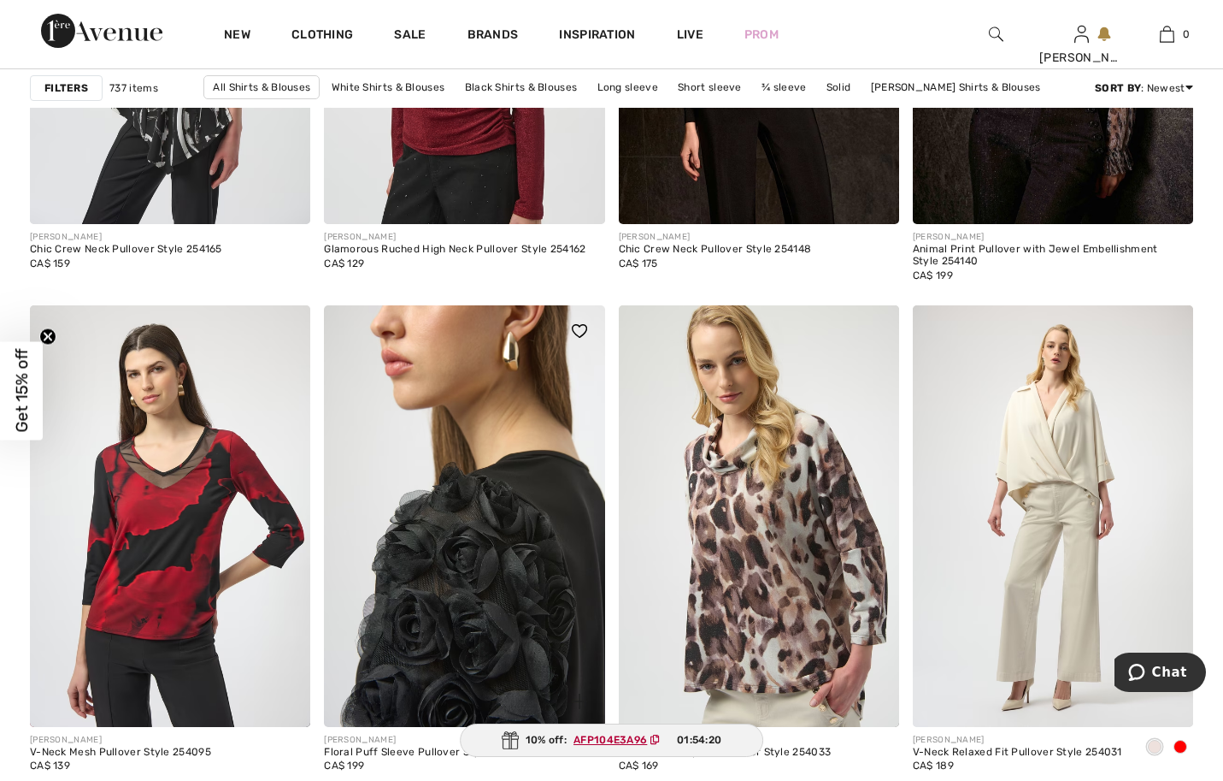
click at [551, 551] on img at bounding box center [464, 515] width 280 height 421
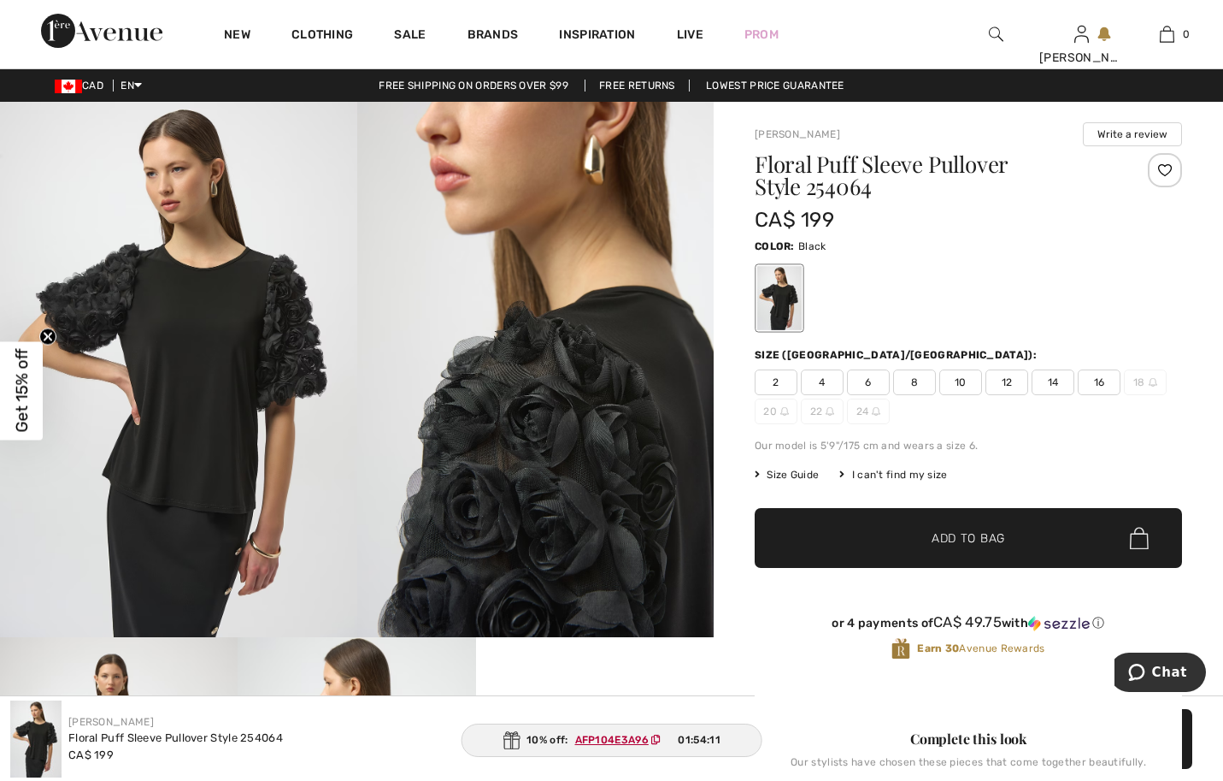
click at [1009, 395] on span "12" at bounding box center [1007, 382] width 43 height 26
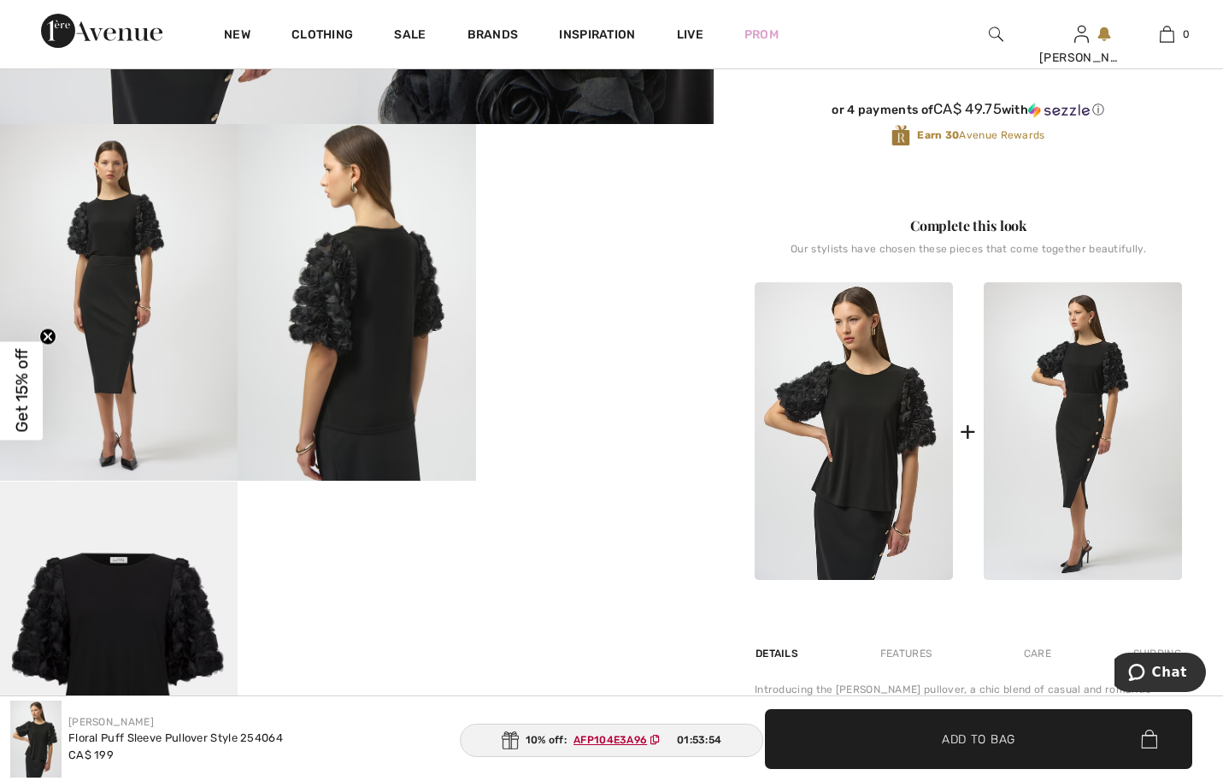
scroll to position [684, 0]
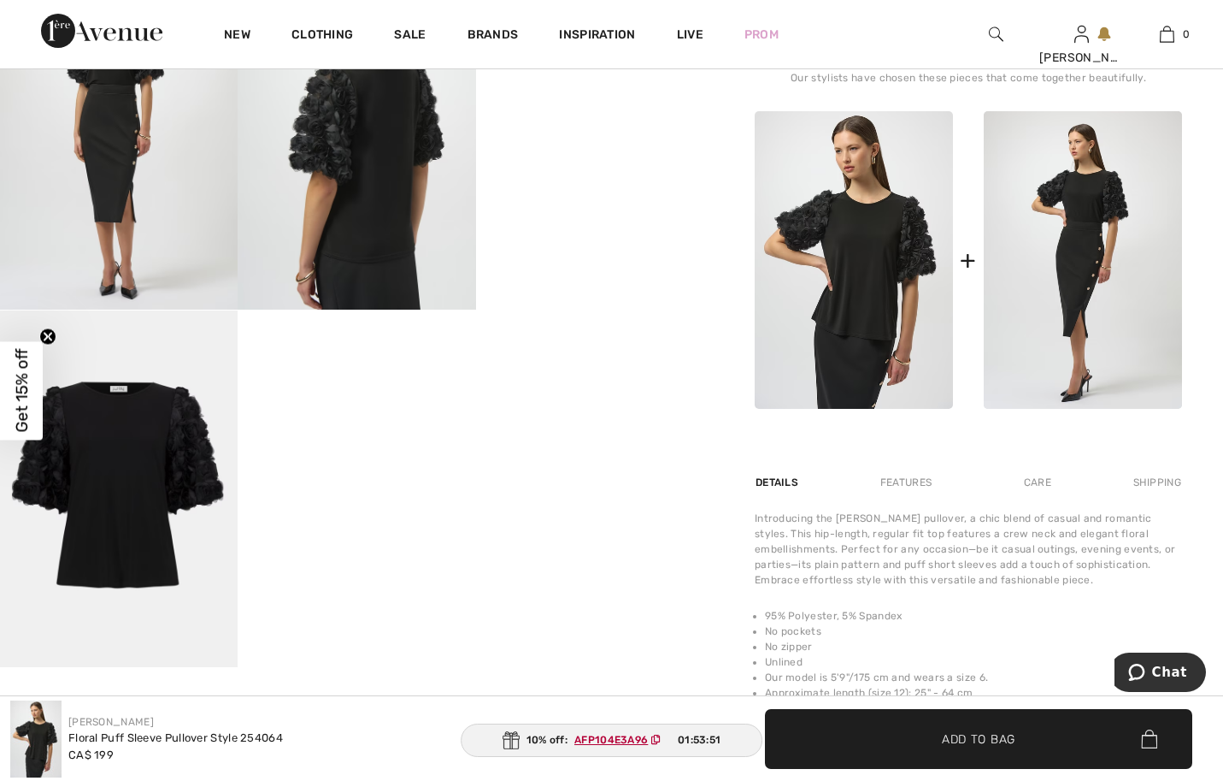
click at [603, 734] on ins "AFP104E3A96" at bounding box center [611, 740] width 74 height 12
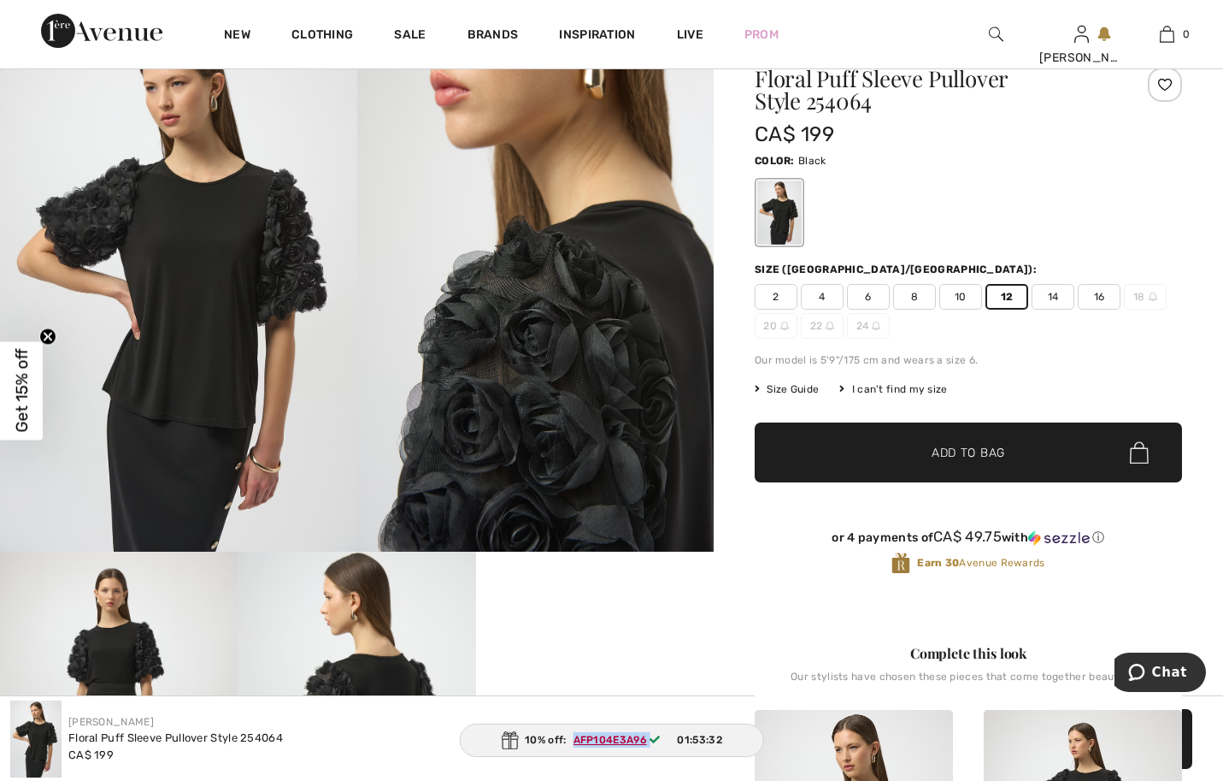
scroll to position [0, 0]
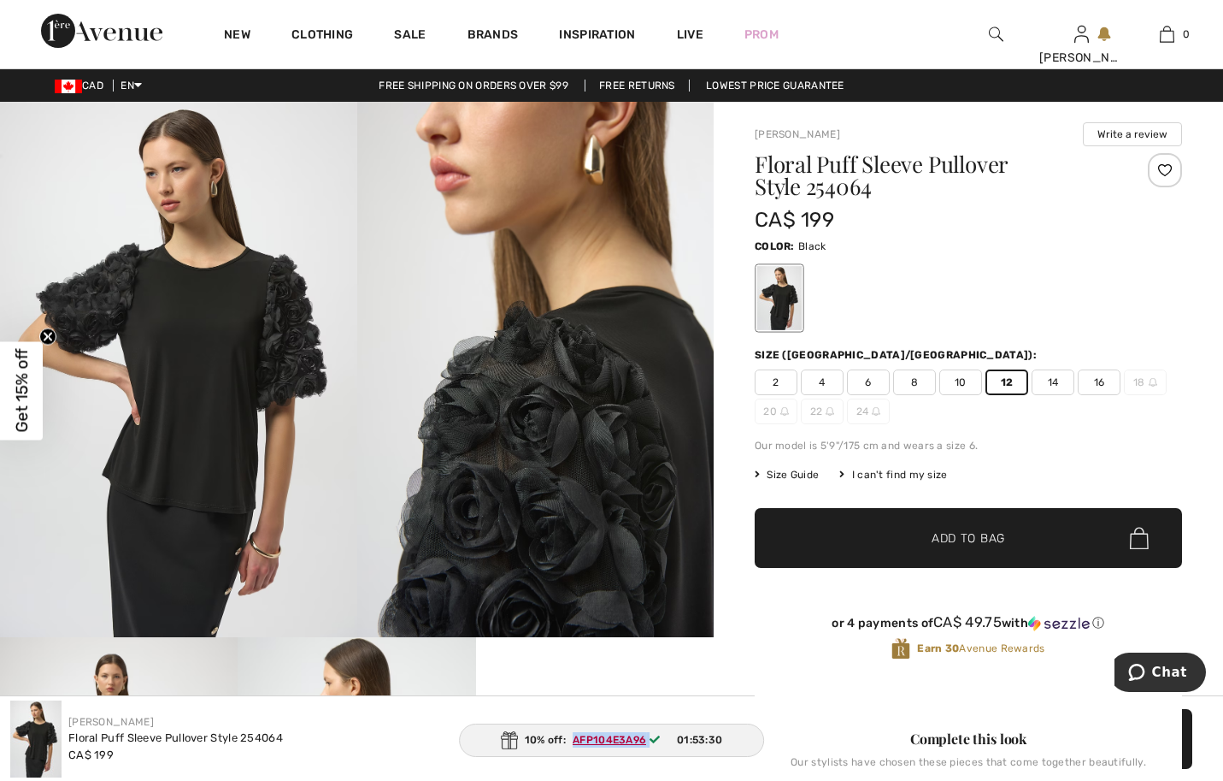
click at [981, 547] on span "Add to Bag" at bounding box center [969, 538] width 74 height 18
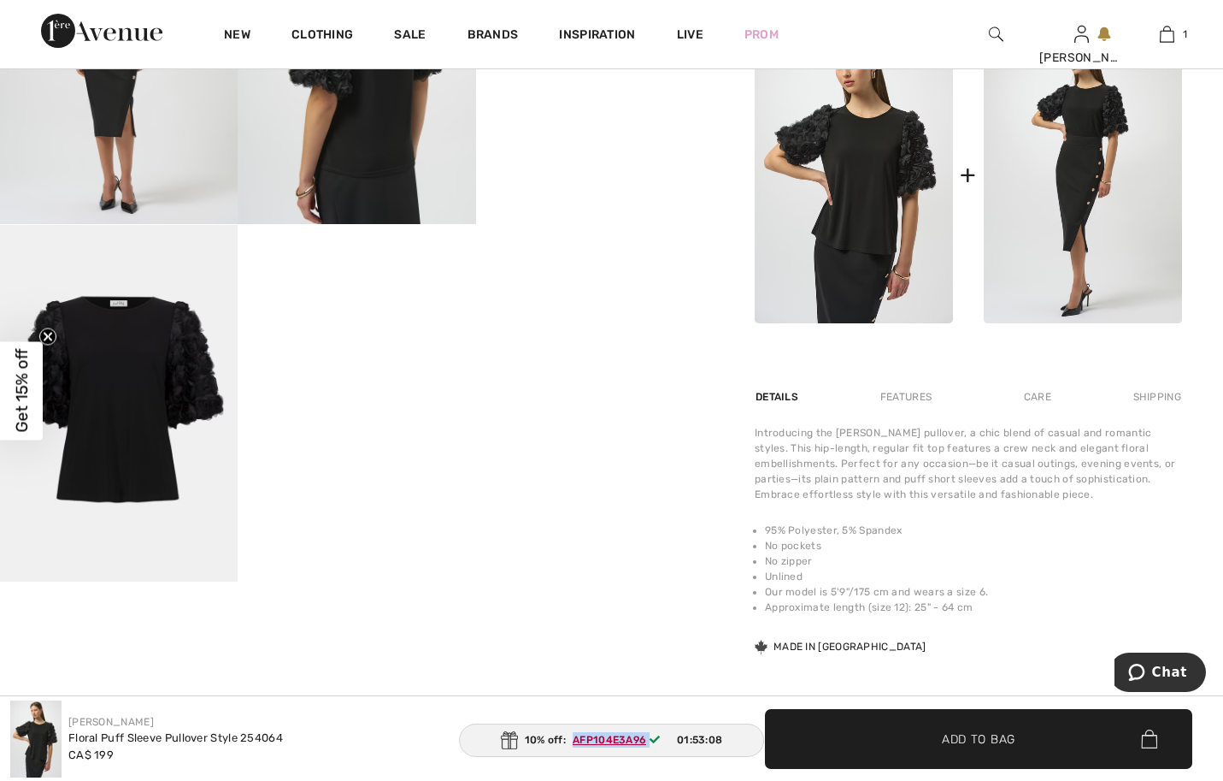
scroll to position [342, 0]
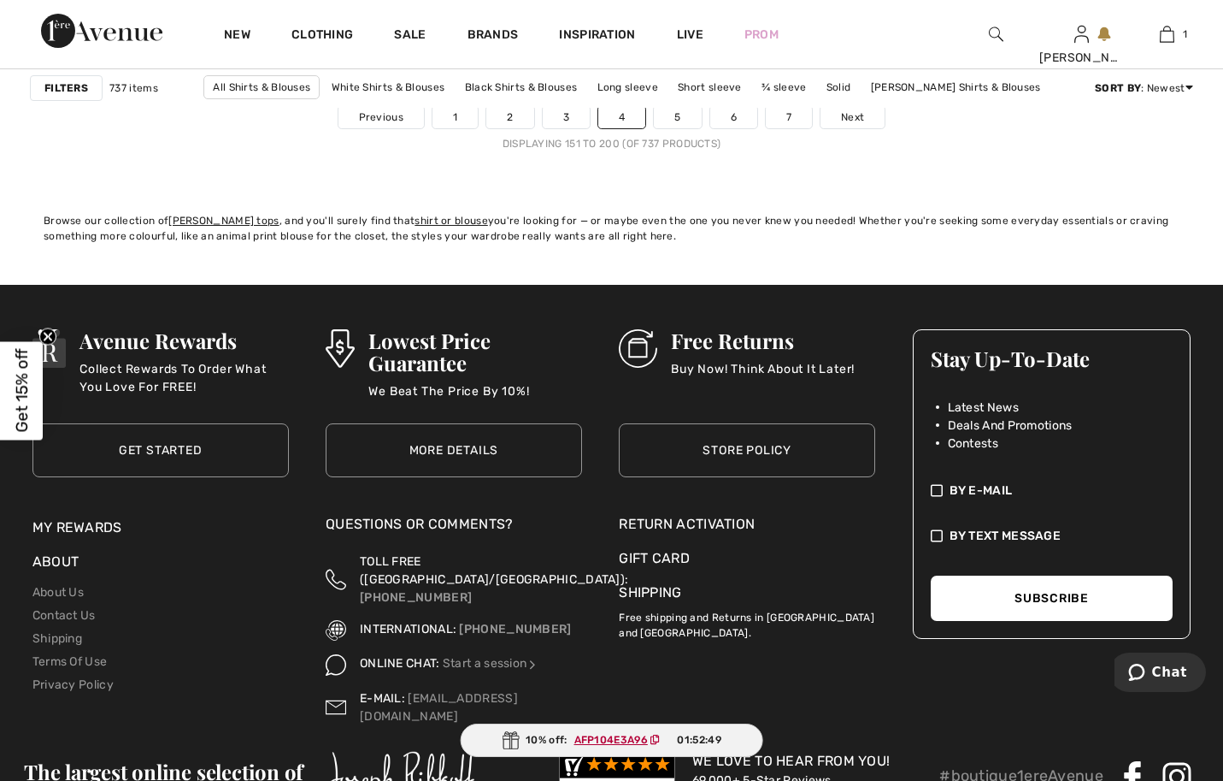
scroll to position [7780, 0]
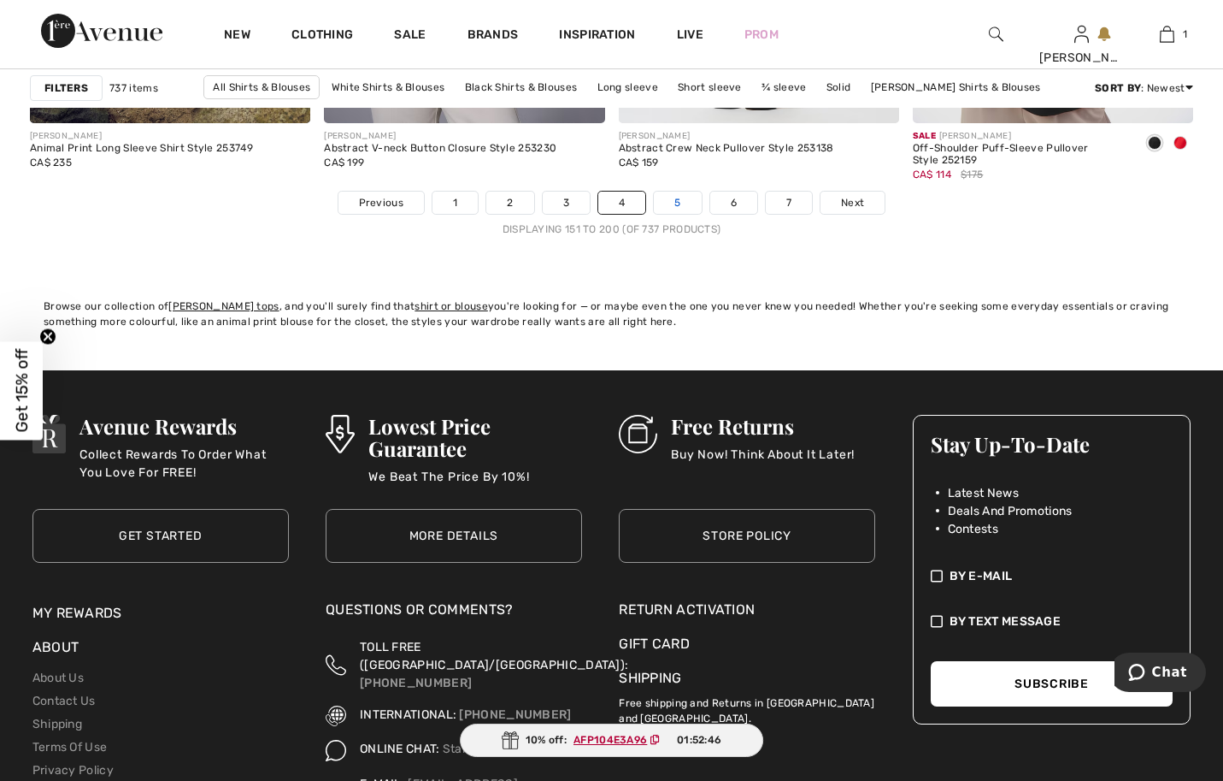
click at [681, 214] on link "5" at bounding box center [677, 202] width 47 height 22
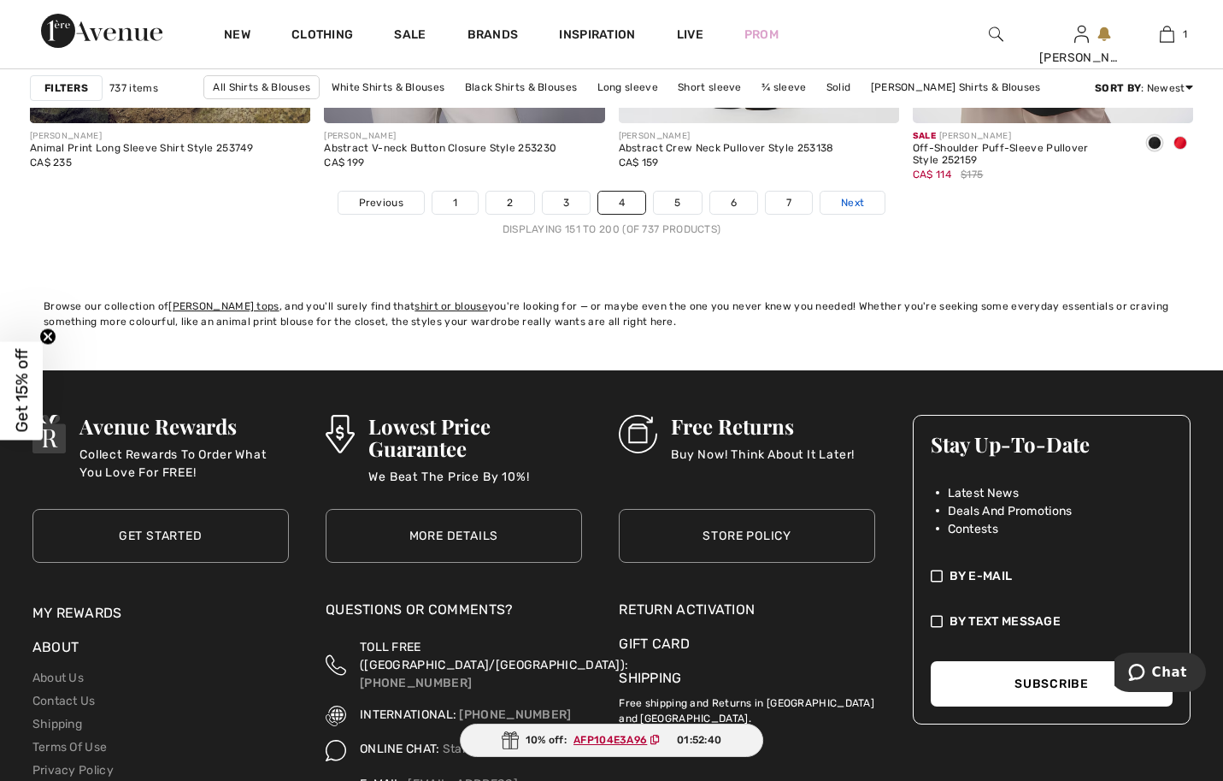
click at [864, 210] on span "Next" at bounding box center [852, 202] width 23 height 15
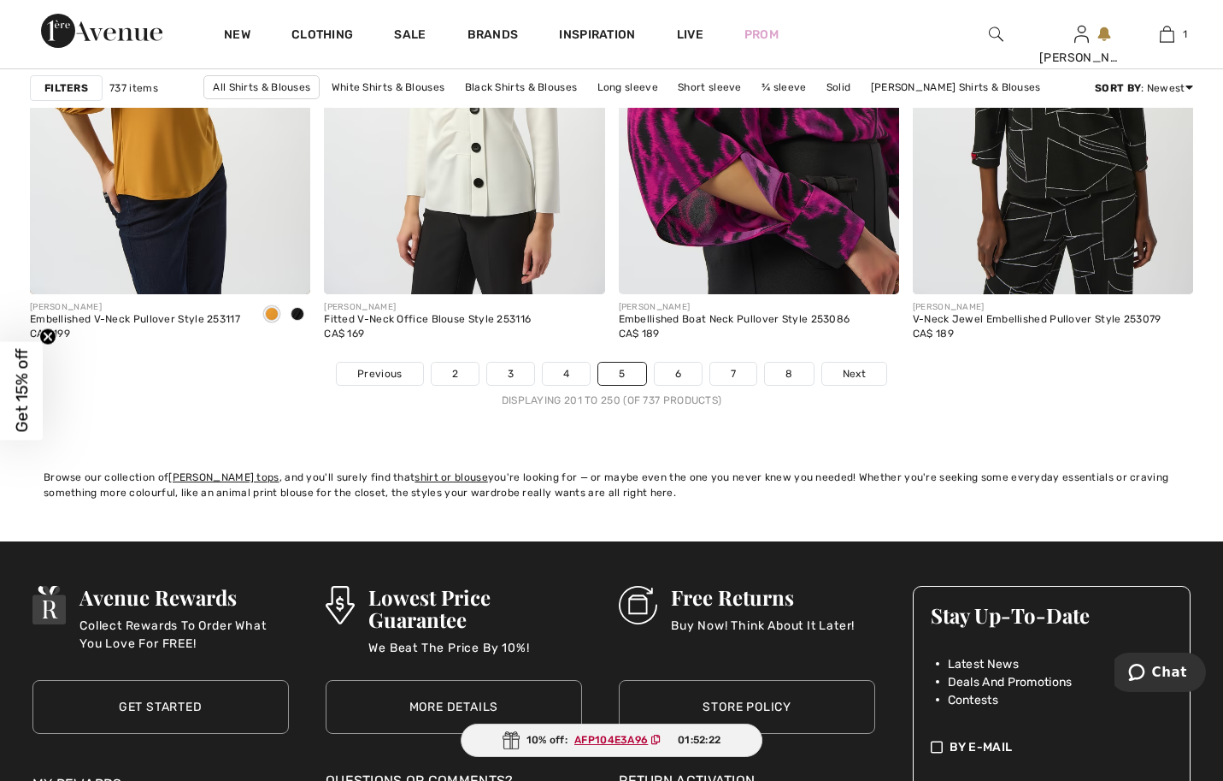
scroll to position [7865, 0]
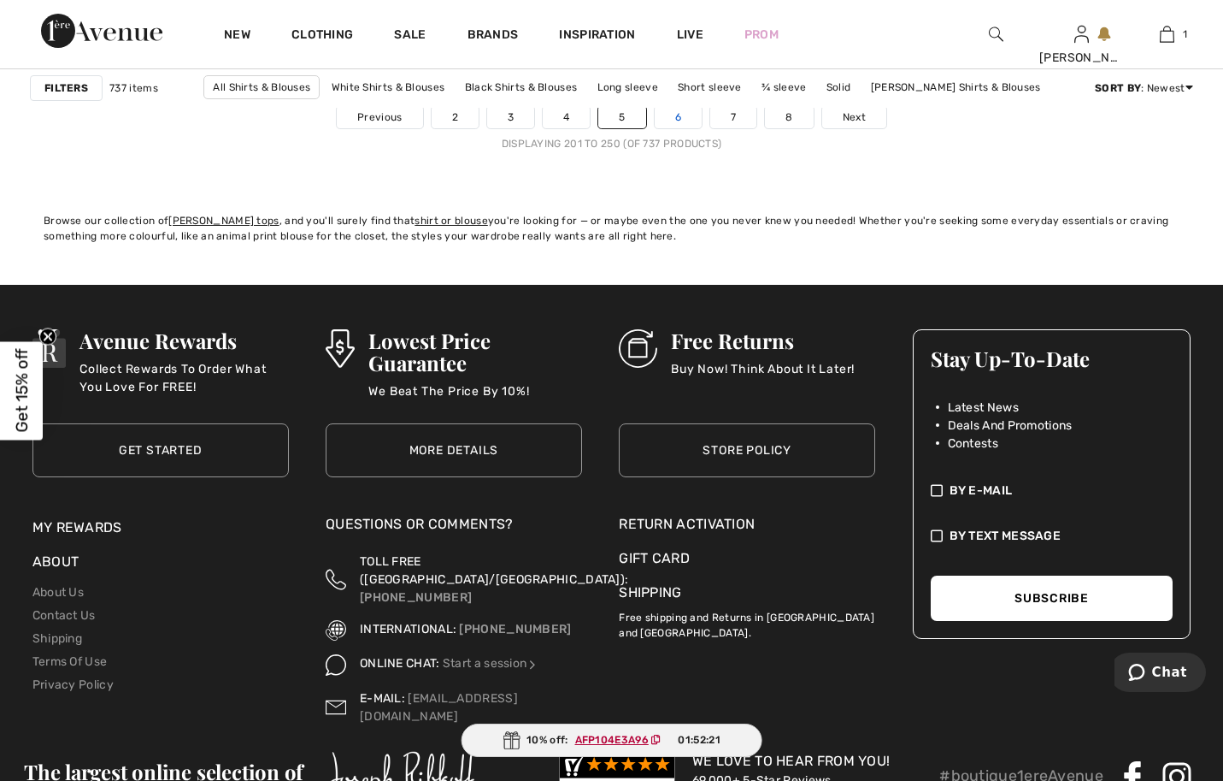
click at [692, 128] on link "6" at bounding box center [678, 117] width 47 height 22
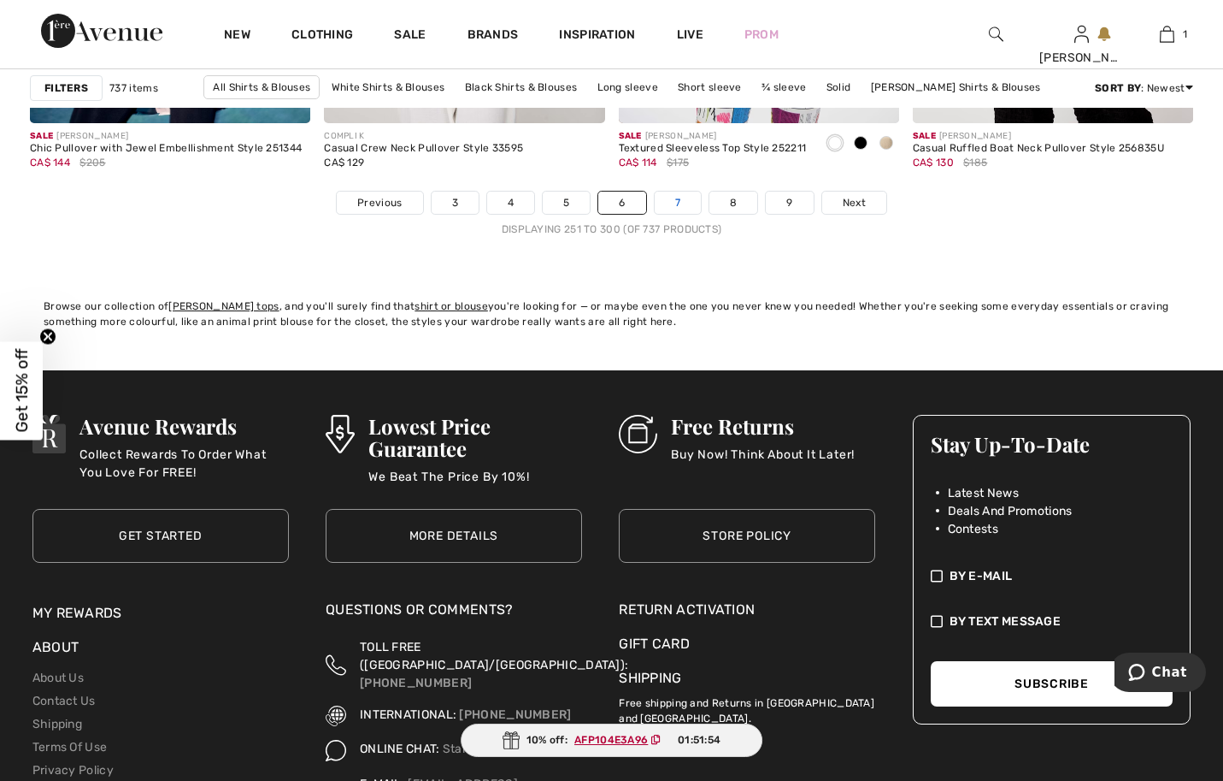
click at [701, 214] on link "7" at bounding box center [678, 202] width 46 height 22
click at [881, 214] on link "Next" at bounding box center [854, 202] width 64 height 22
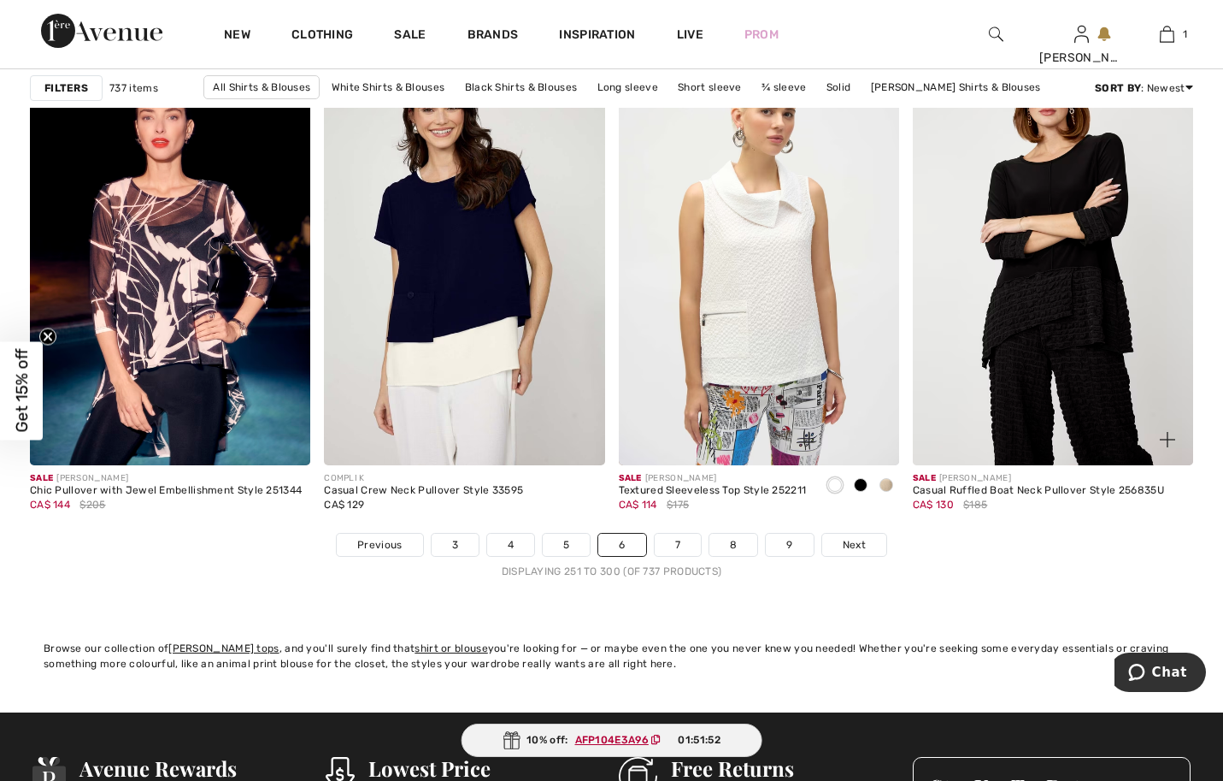
scroll to position [7096, 0]
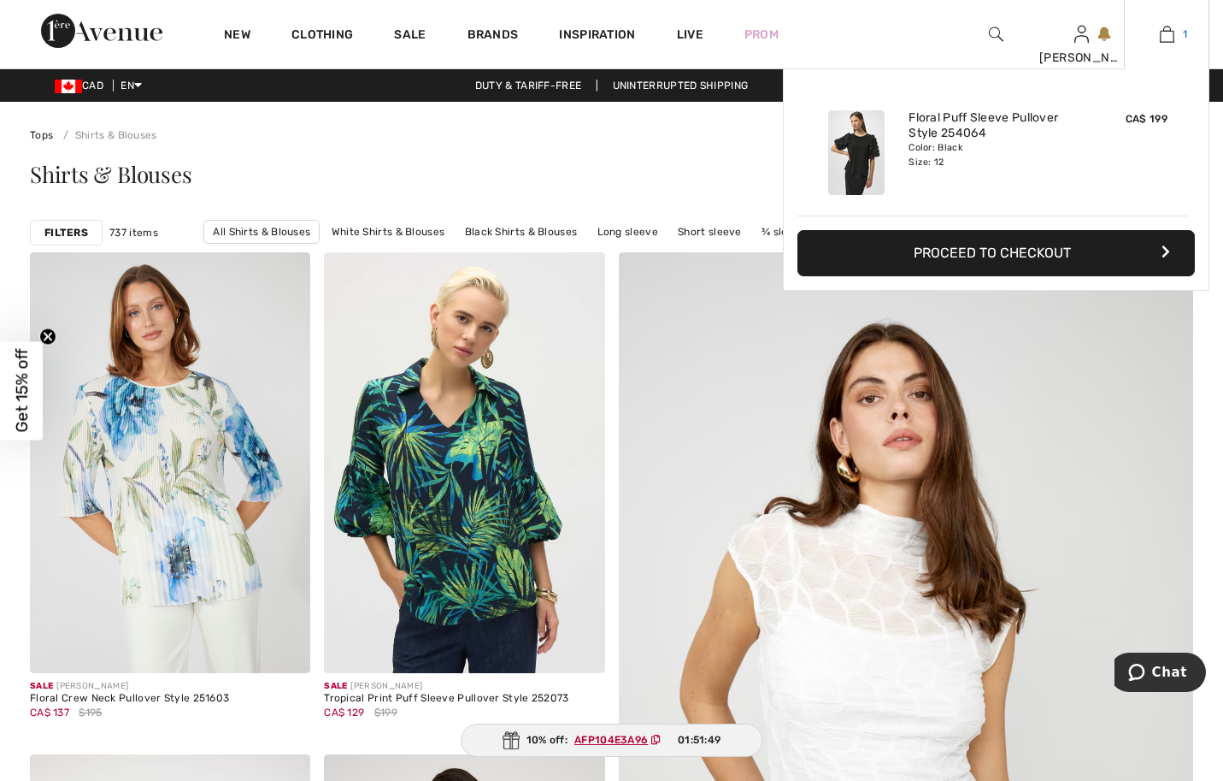
click at [1151, 28] on link "1" at bounding box center [1167, 34] width 84 height 21
click at [962, 157] on div "Color: Black Size: 12" at bounding box center [993, 154] width 168 height 27
